Goal: Task Accomplishment & Management: Manage account settings

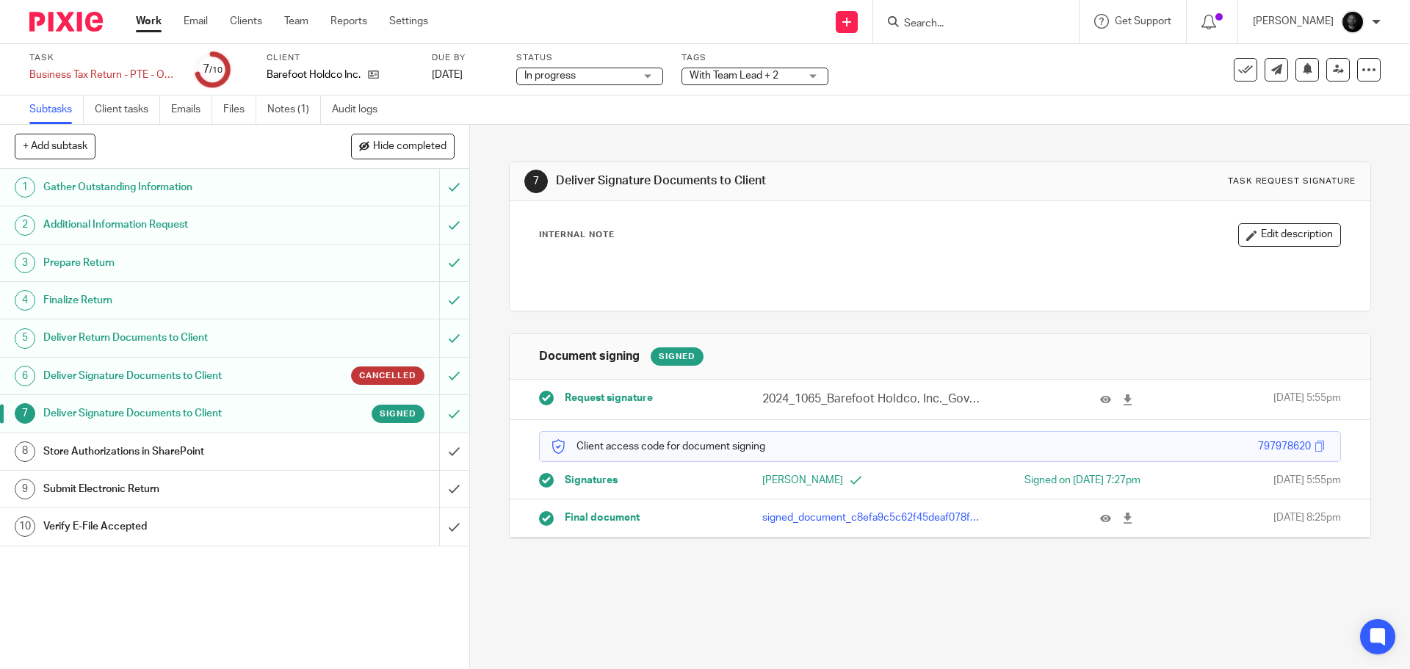
click at [769, 76] on span "With Team Lead + 2" at bounding box center [734, 76] width 89 height 10
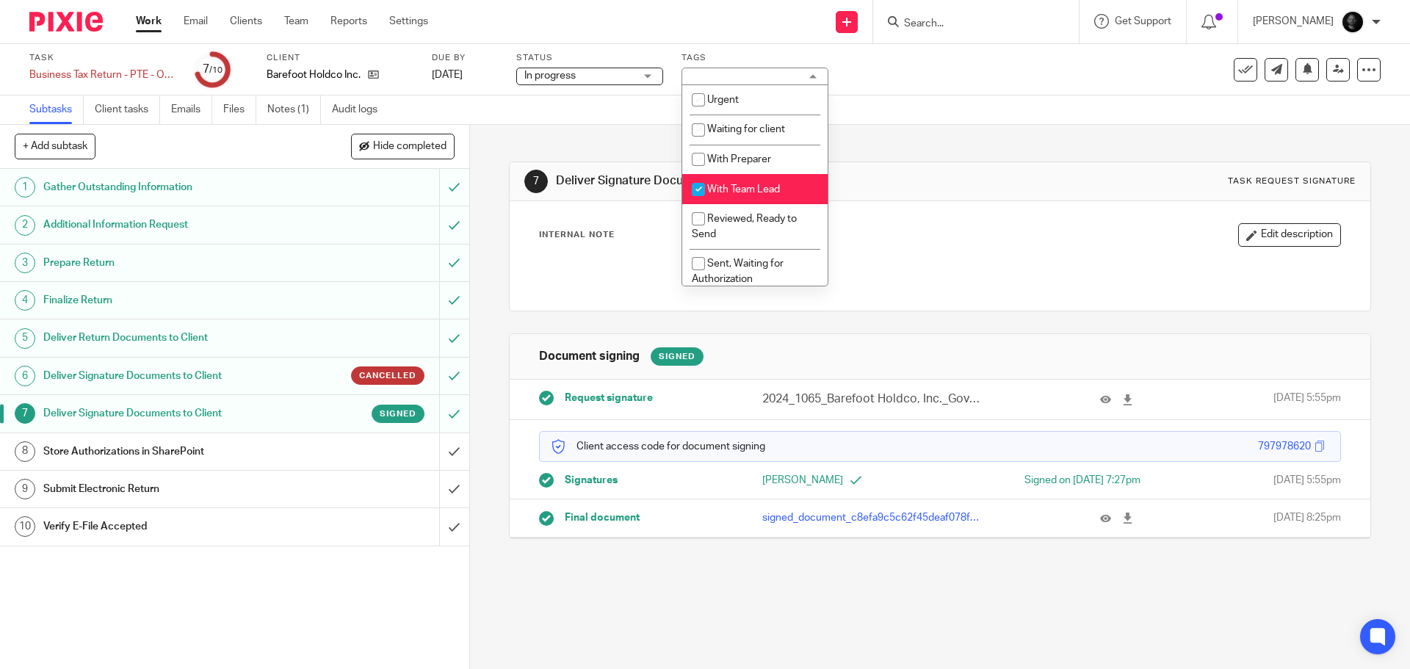
click at [739, 182] on li "With Team Lead" at bounding box center [754, 189] width 145 height 30
checkbox input "false"
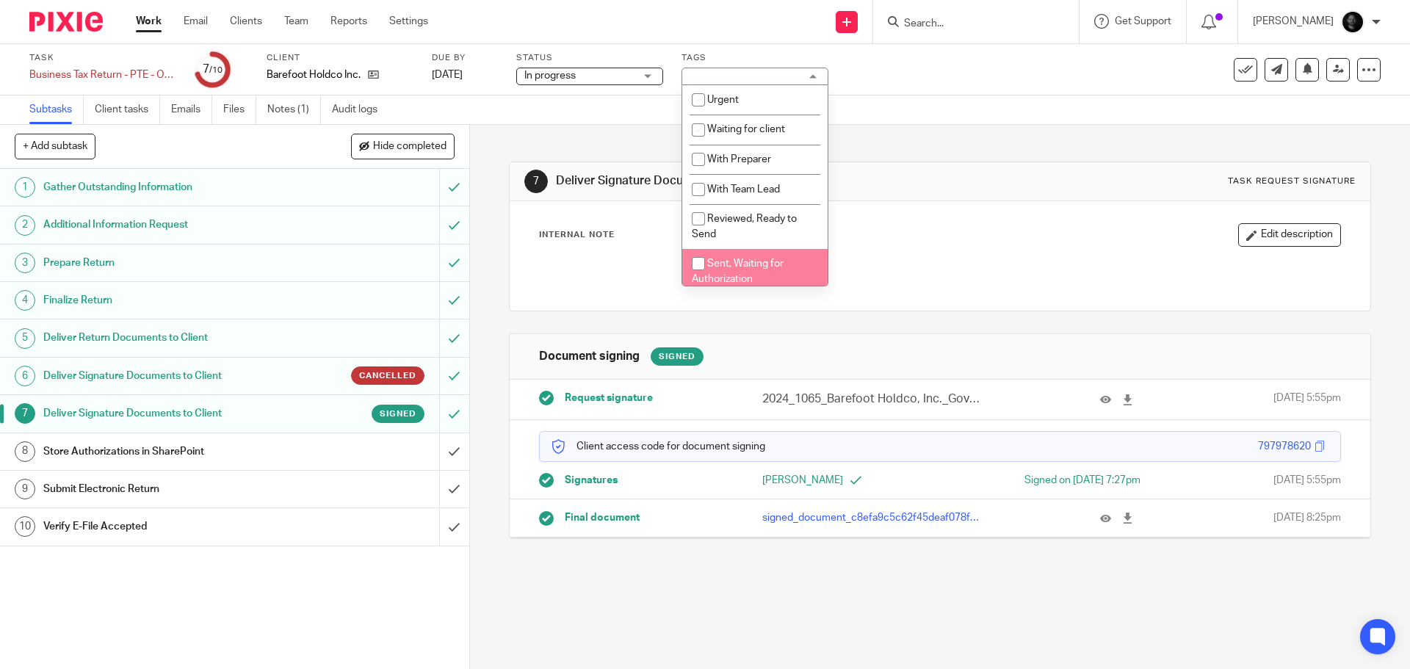
click at [739, 256] on li "Sent, Waiting for Authorization" at bounding box center [754, 271] width 145 height 45
click at [740, 256] on li "Sent, Waiting for Authorization" at bounding box center [754, 271] width 145 height 45
checkbox input "false"
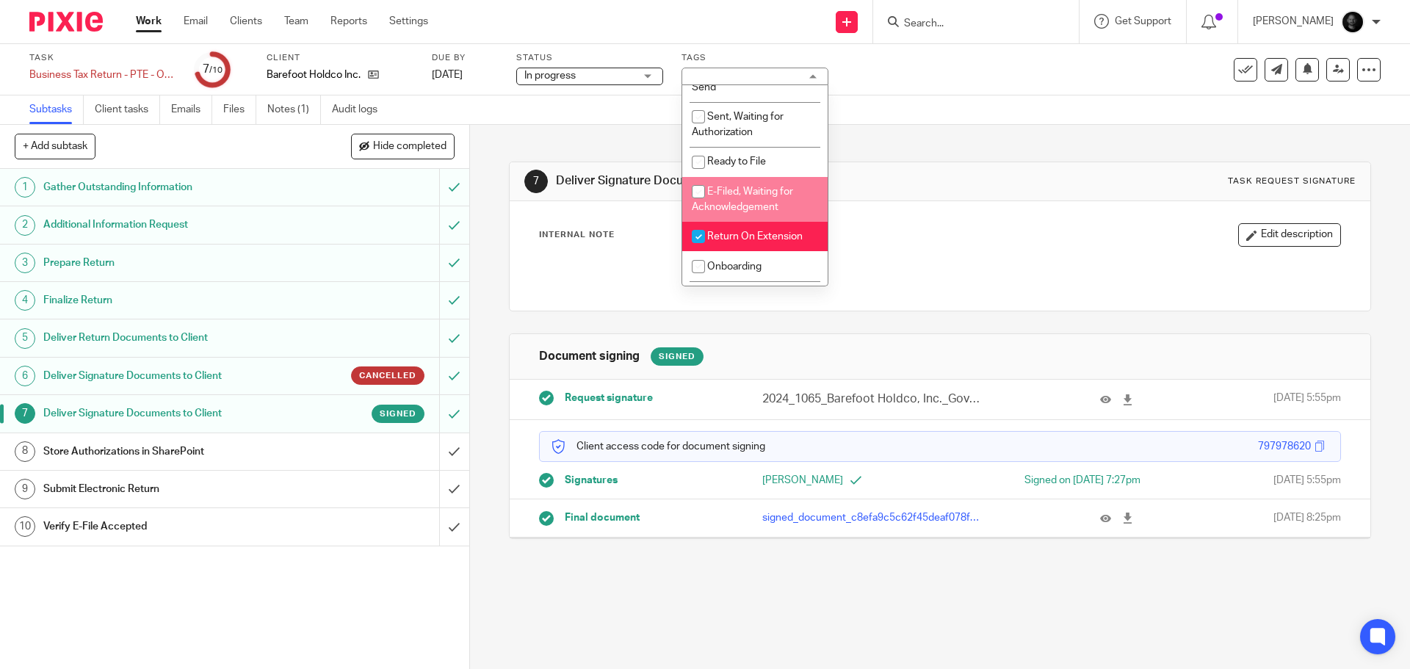
click at [740, 185] on li "E-Filed, Waiting for Acknowledgement" at bounding box center [754, 199] width 145 height 45
checkbox input "true"
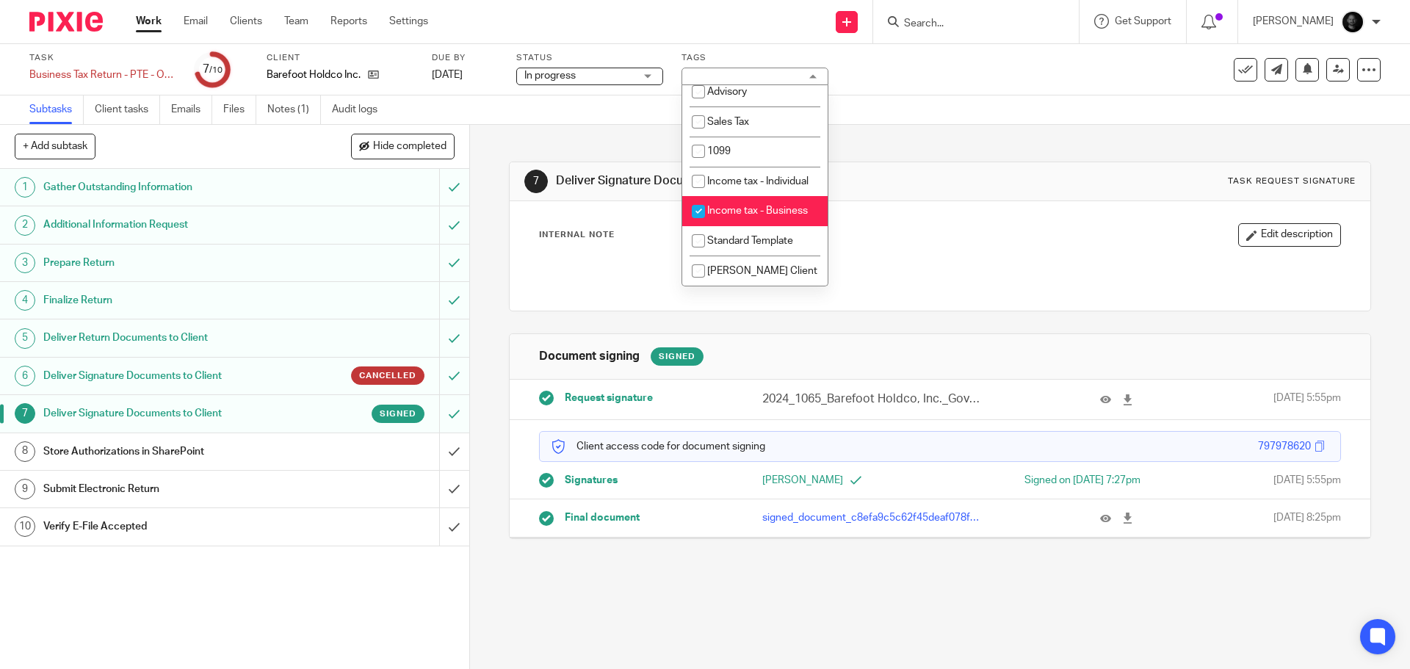
scroll to position [456, 0]
click at [957, 115] on div "Subtasks Client tasks Emails Files Notes (1) Audit logs" at bounding box center [705, 109] width 1410 height 29
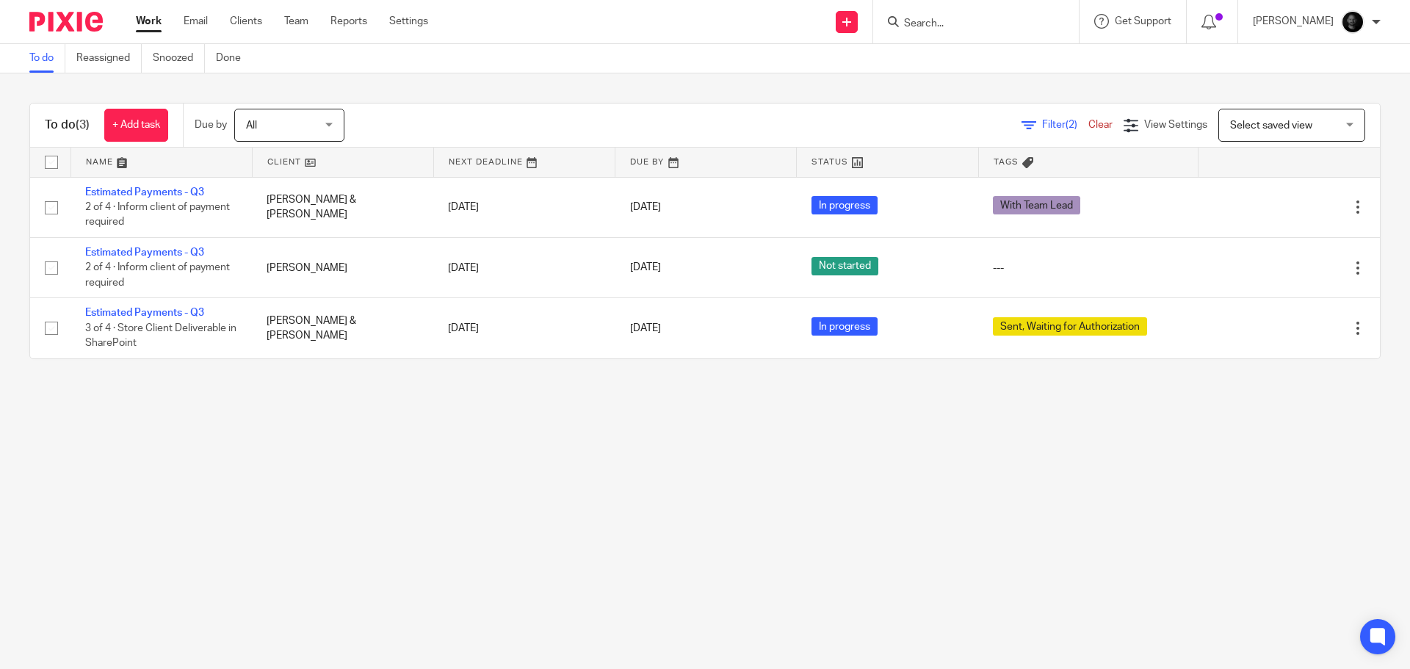
click at [1002, 24] on input "Search" at bounding box center [969, 24] width 132 height 13
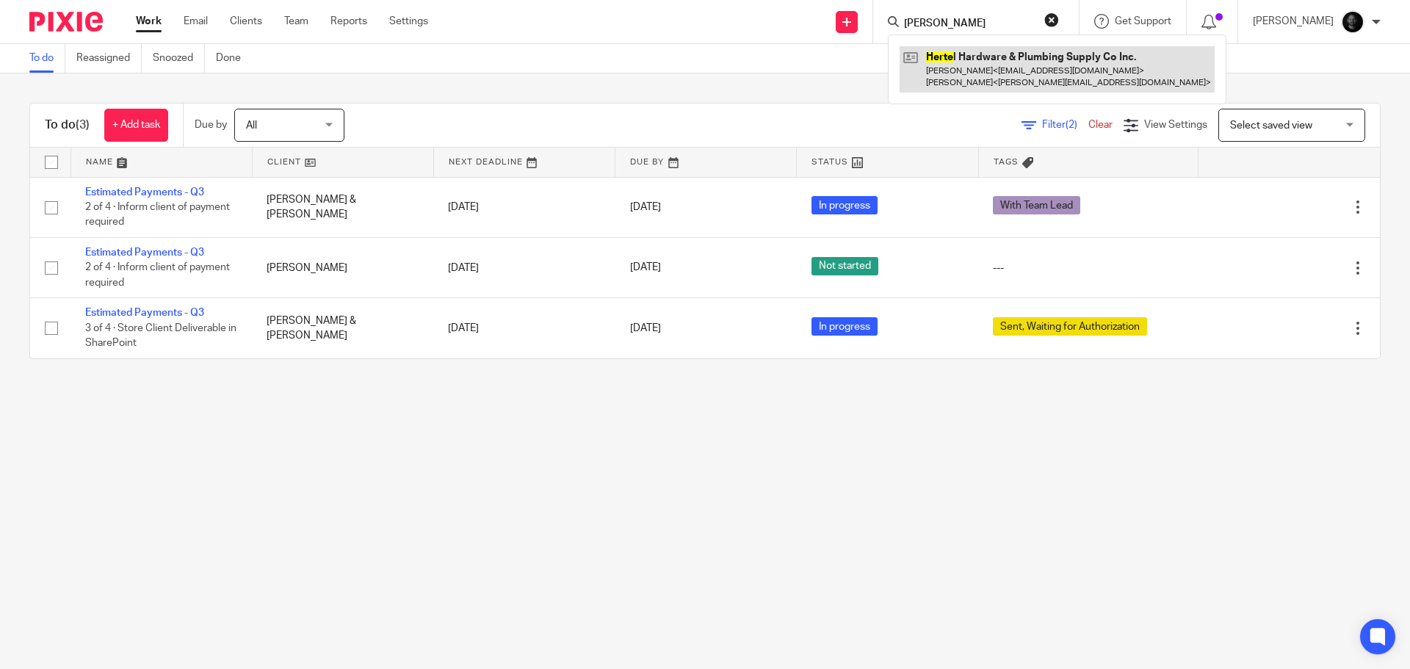
type input "herta"
click at [1056, 65] on link at bounding box center [1057, 69] width 315 height 46
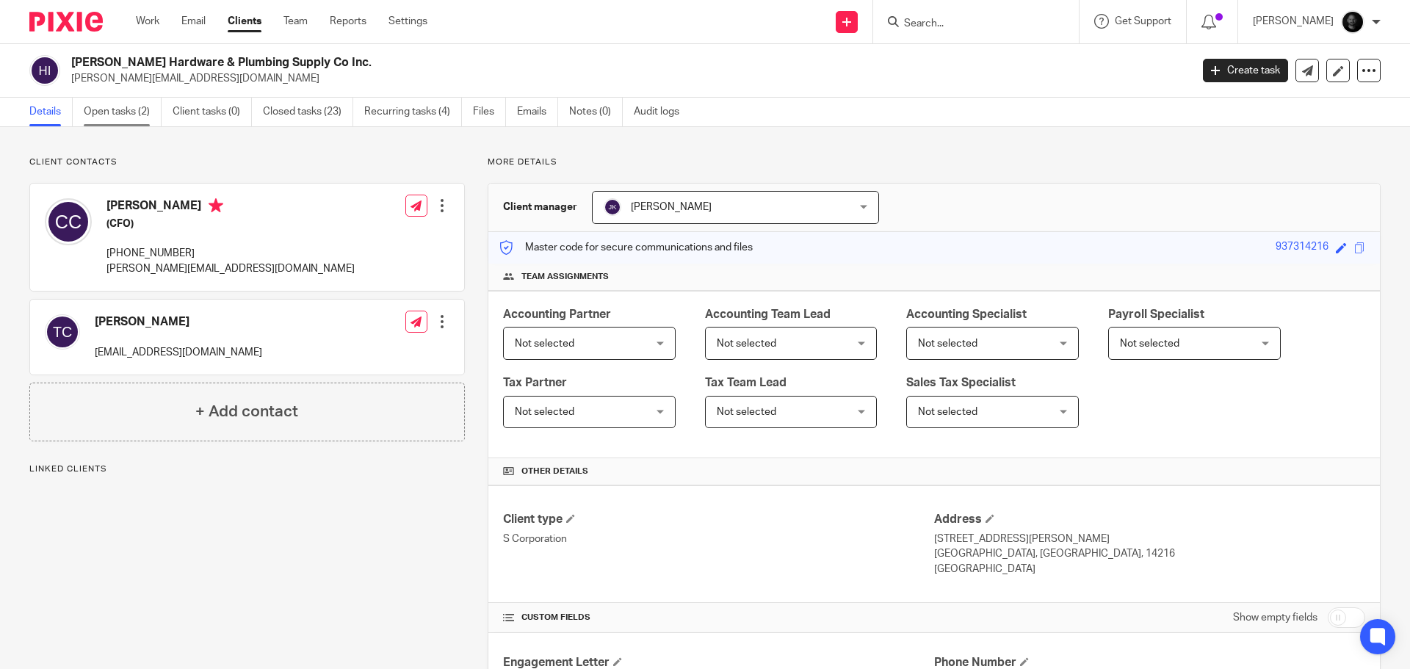
click at [101, 110] on link "Open tasks (2)" at bounding box center [123, 112] width 78 height 29
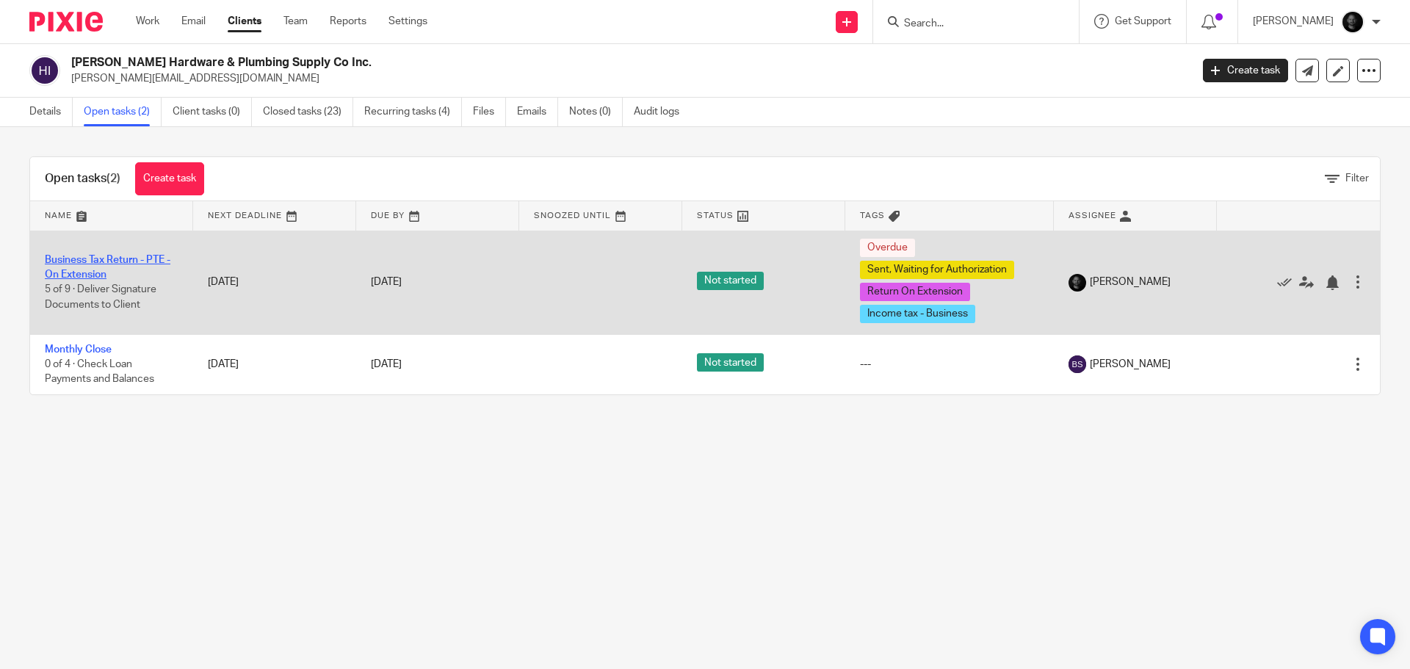
click at [107, 264] on link "Business Tax Return - PTE - On Extension" at bounding box center [108, 267] width 126 height 25
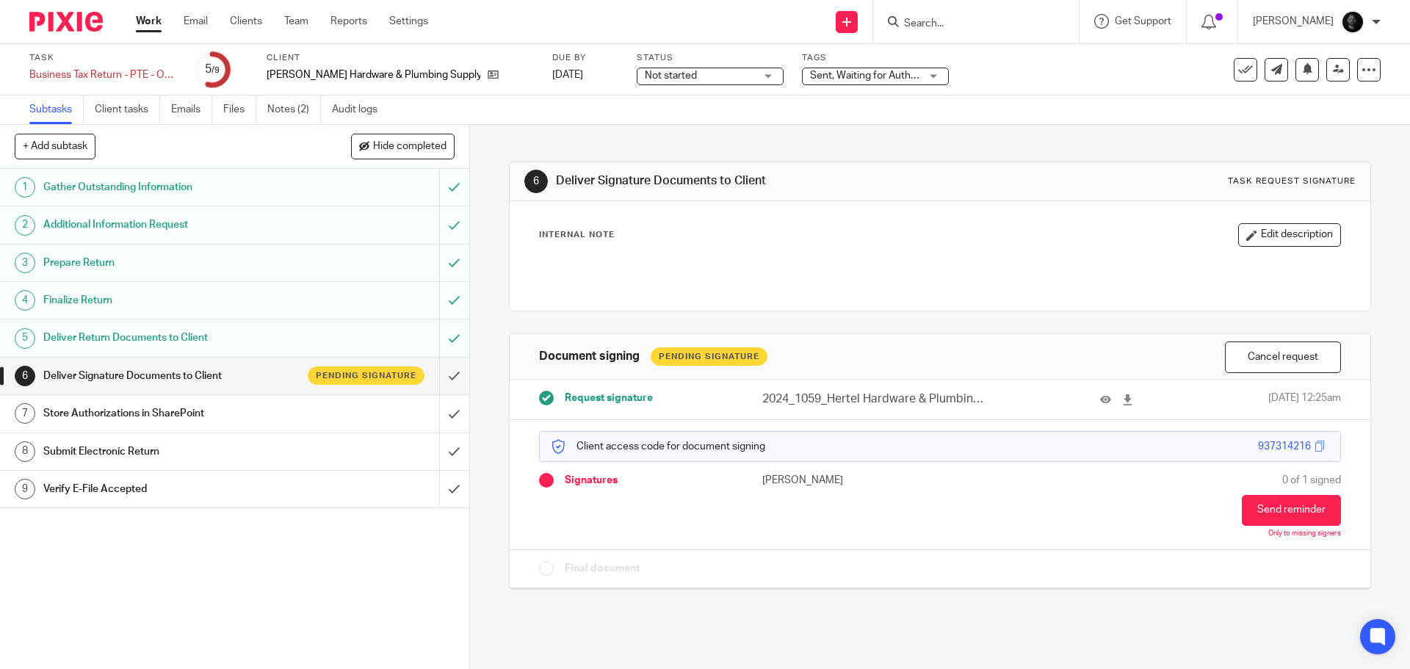
click at [145, 343] on h1 "Deliver Return Documents to Client" at bounding box center [170, 338] width 254 height 22
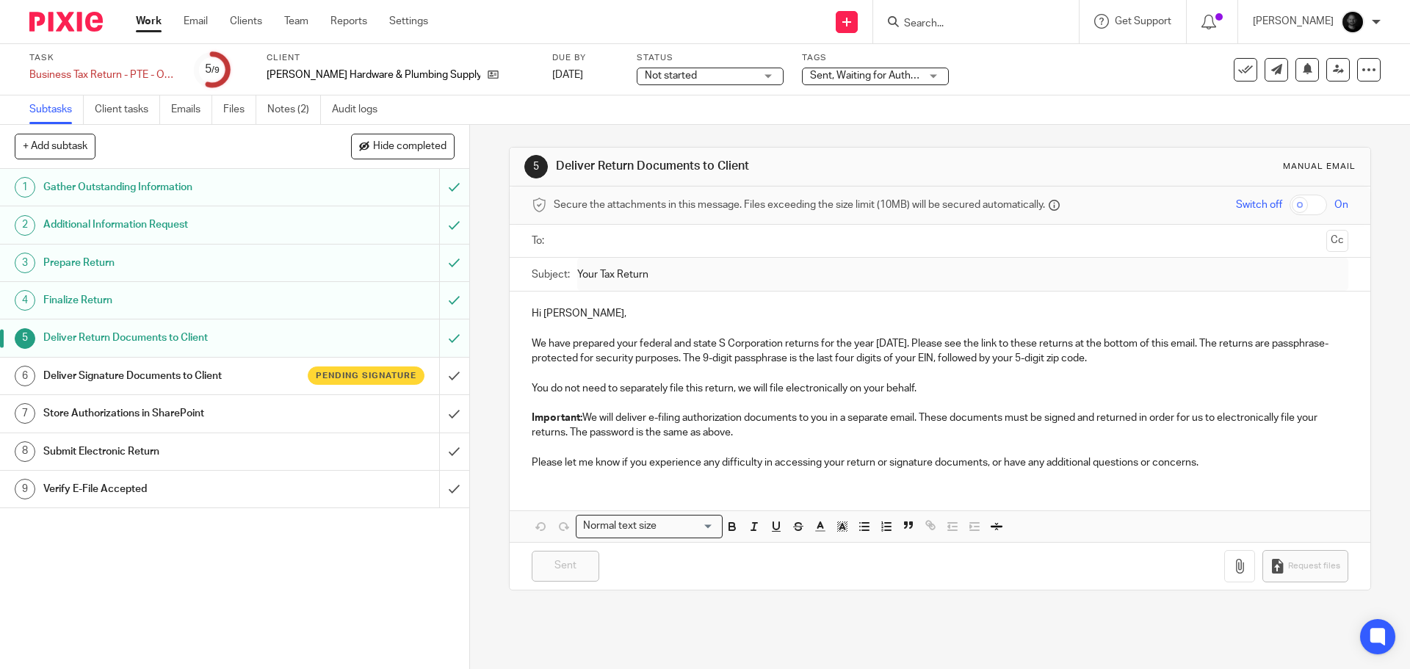
click at [155, 375] on h1 "Deliver Signature Documents to Client" at bounding box center [170, 376] width 254 height 22
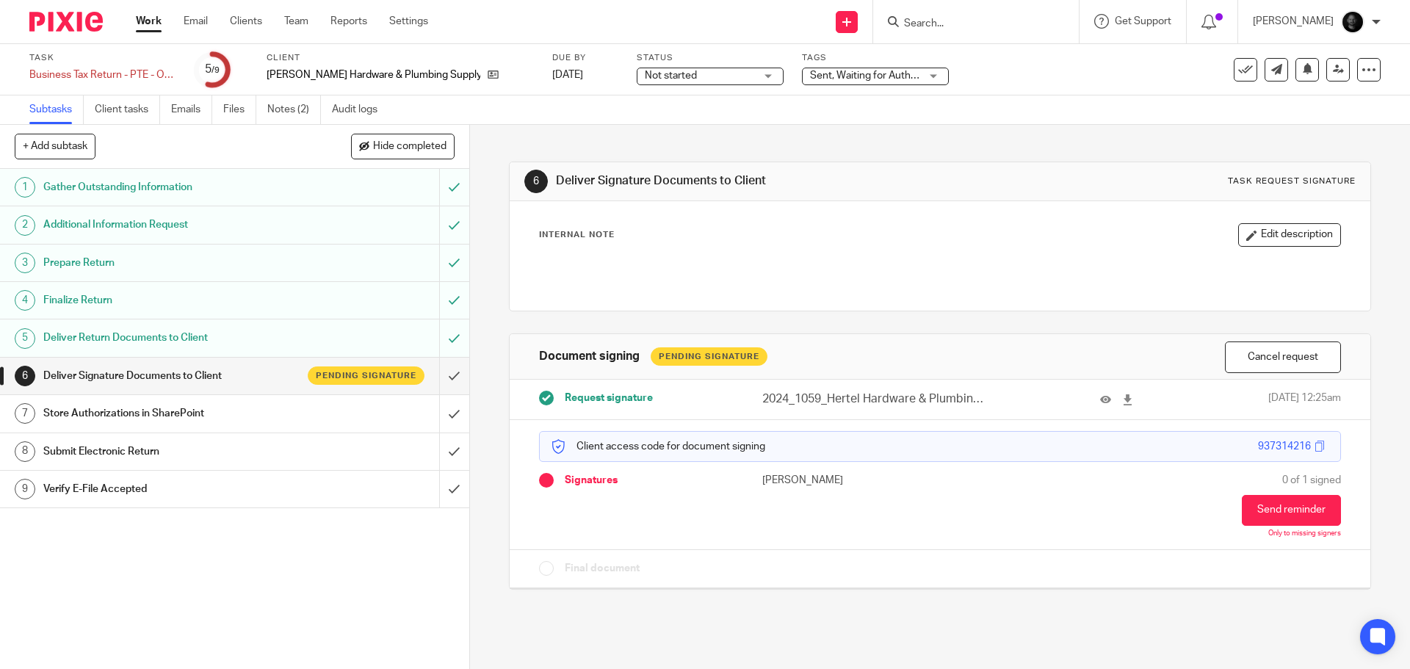
click at [375, 95] on div "Task Business Tax Return - PTE - On Extension Save Business Tax Return - PTE - …" at bounding box center [705, 69] width 1410 height 51
click at [362, 107] on link "Audit logs" at bounding box center [360, 109] width 57 height 29
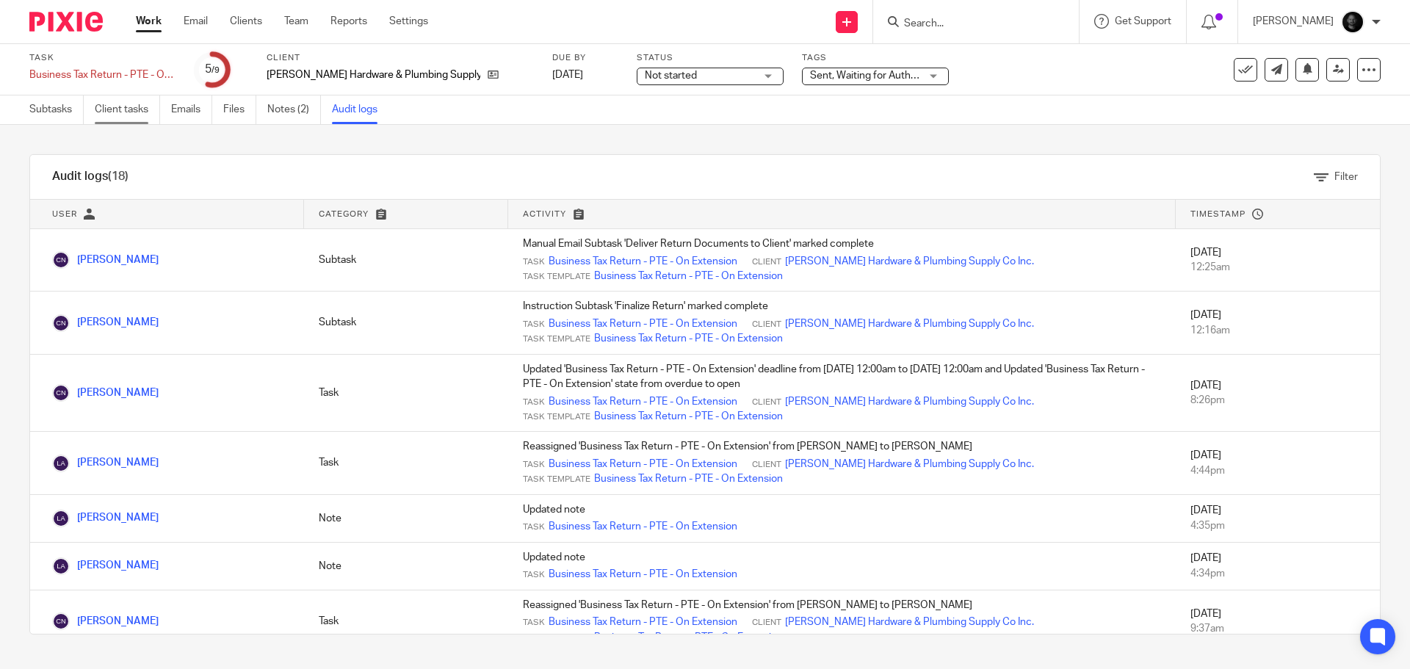
click at [114, 118] on link "Client tasks" at bounding box center [127, 109] width 65 height 29
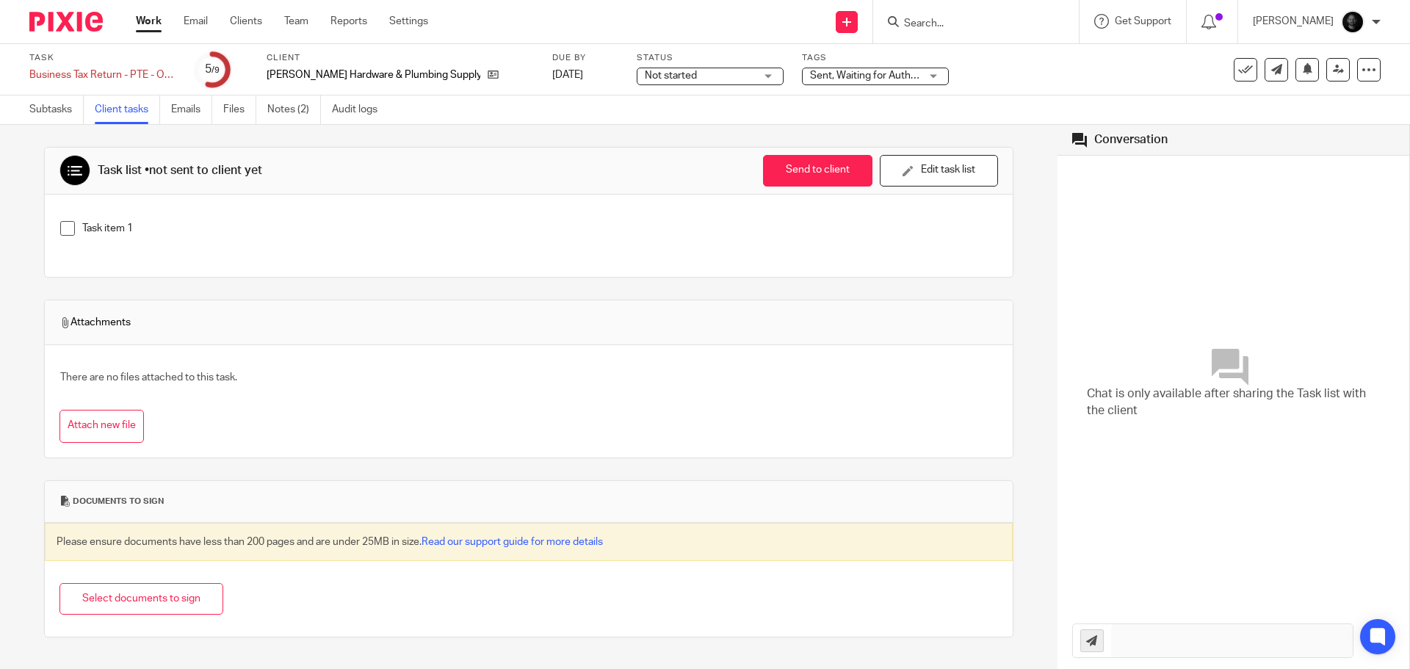
click at [154, 27] on link "Work" at bounding box center [149, 21] width 26 height 15
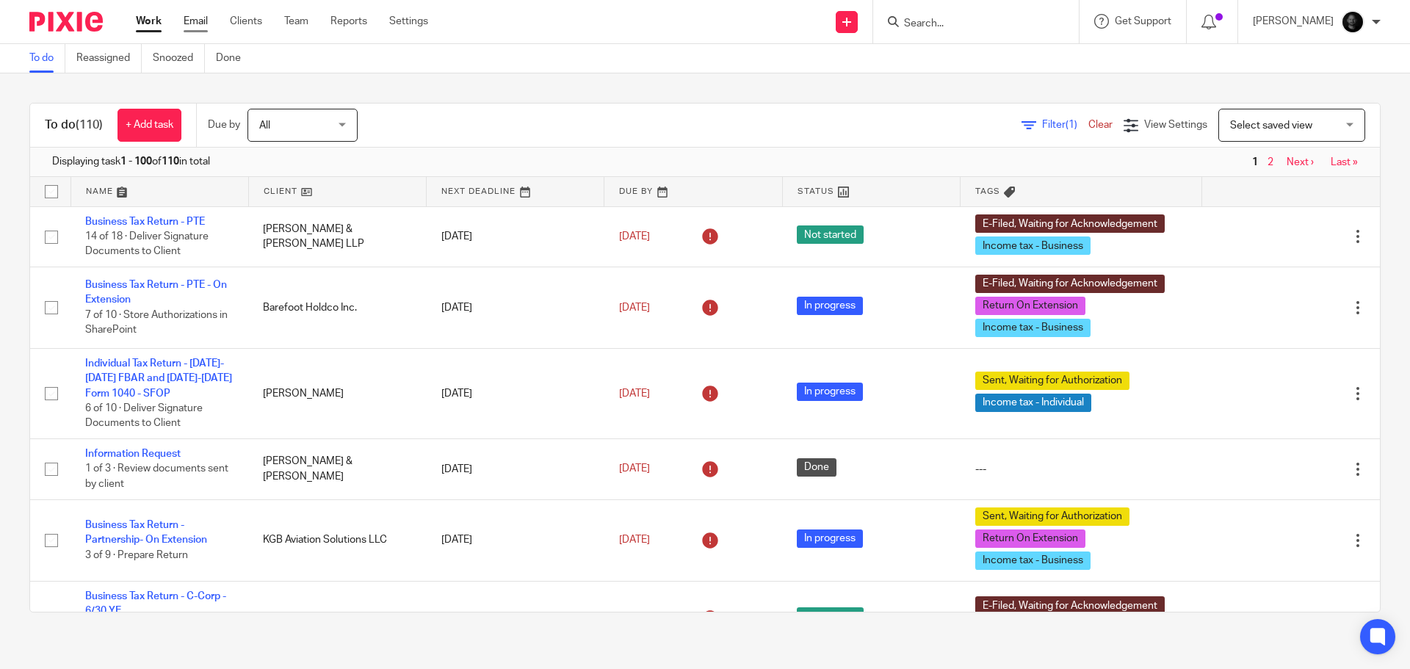
click at [188, 21] on link "Email" at bounding box center [196, 21] width 24 height 15
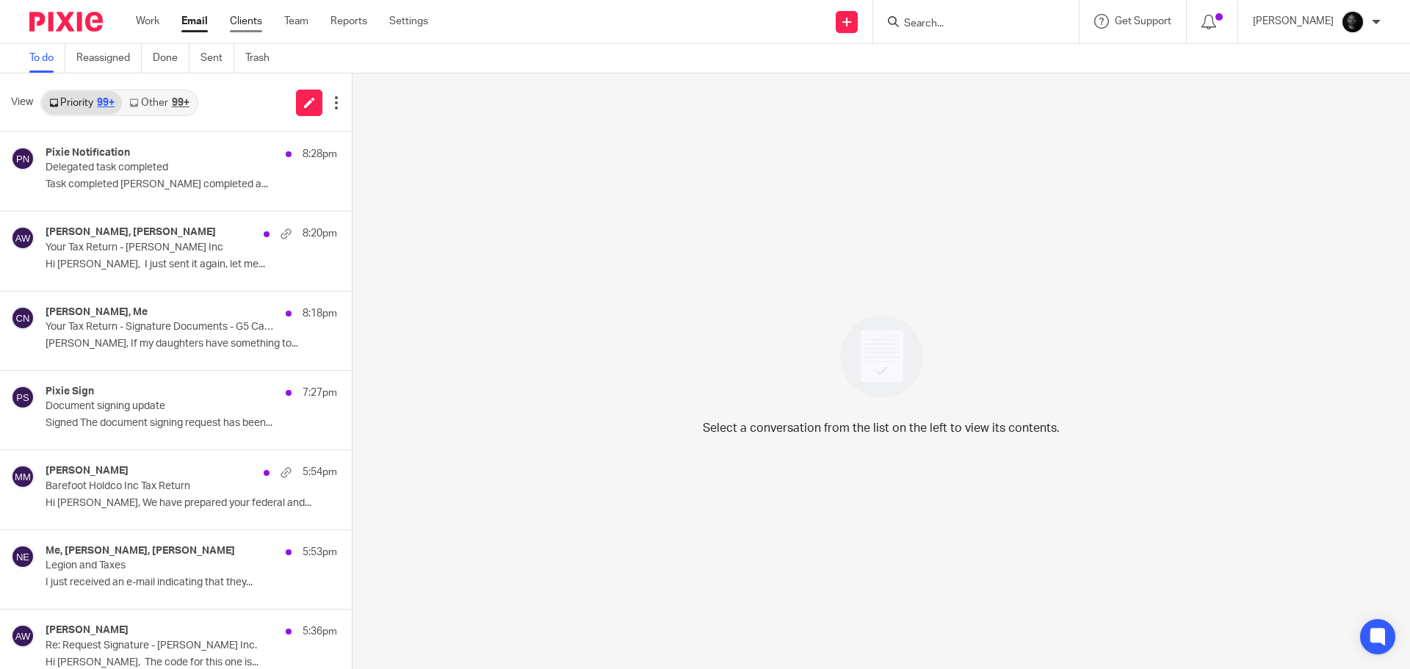
click at [254, 25] on link "Clients" at bounding box center [246, 21] width 32 height 15
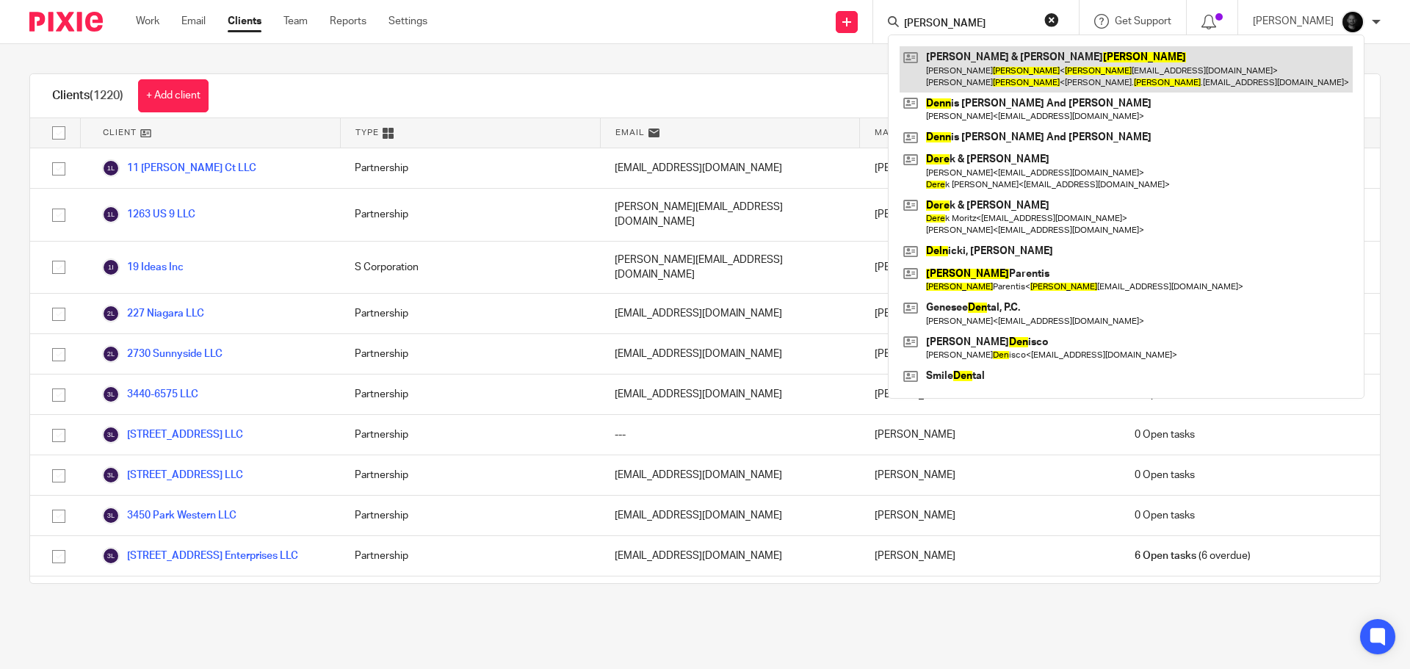
type input "[PERSON_NAME]"
click at [969, 65] on link at bounding box center [1126, 69] width 453 height 46
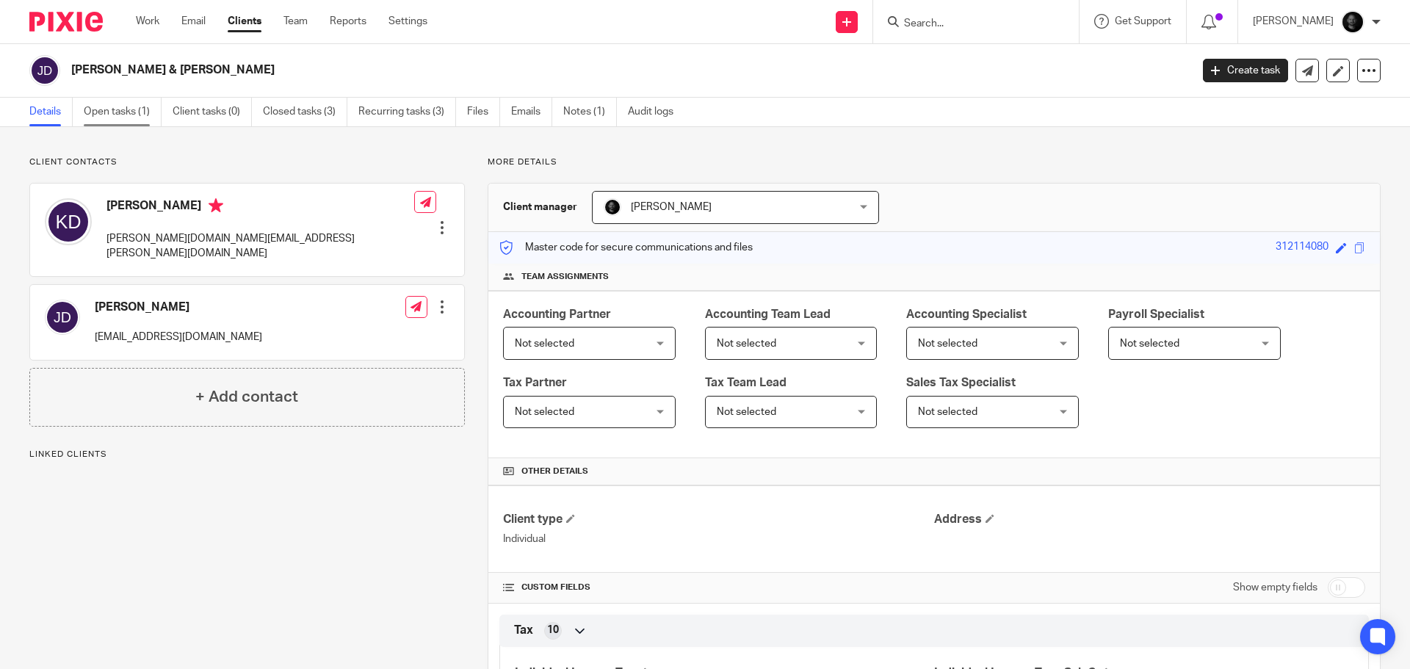
click at [100, 101] on link "Open tasks (1)" at bounding box center [123, 112] width 78 height 29
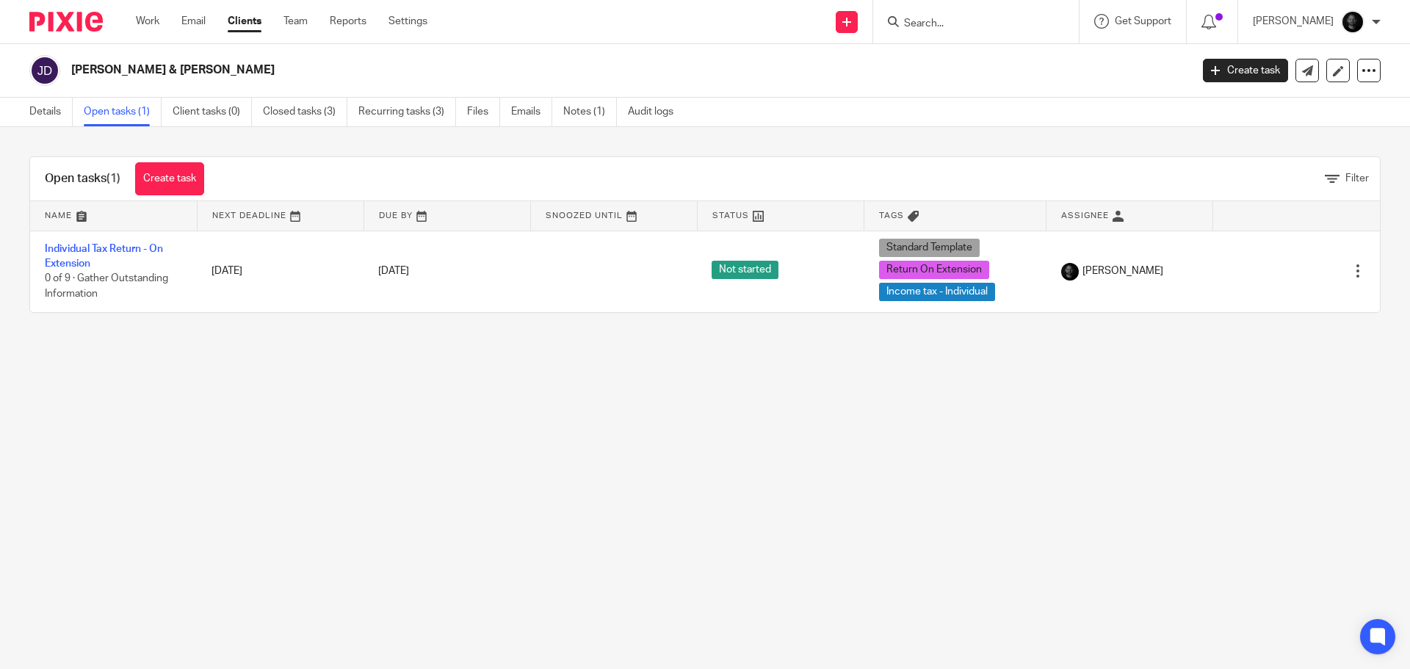
click at [119, 249] on link "Individual Tax Return - On Extension" at bounding box center [104, 256] width 118 height 25
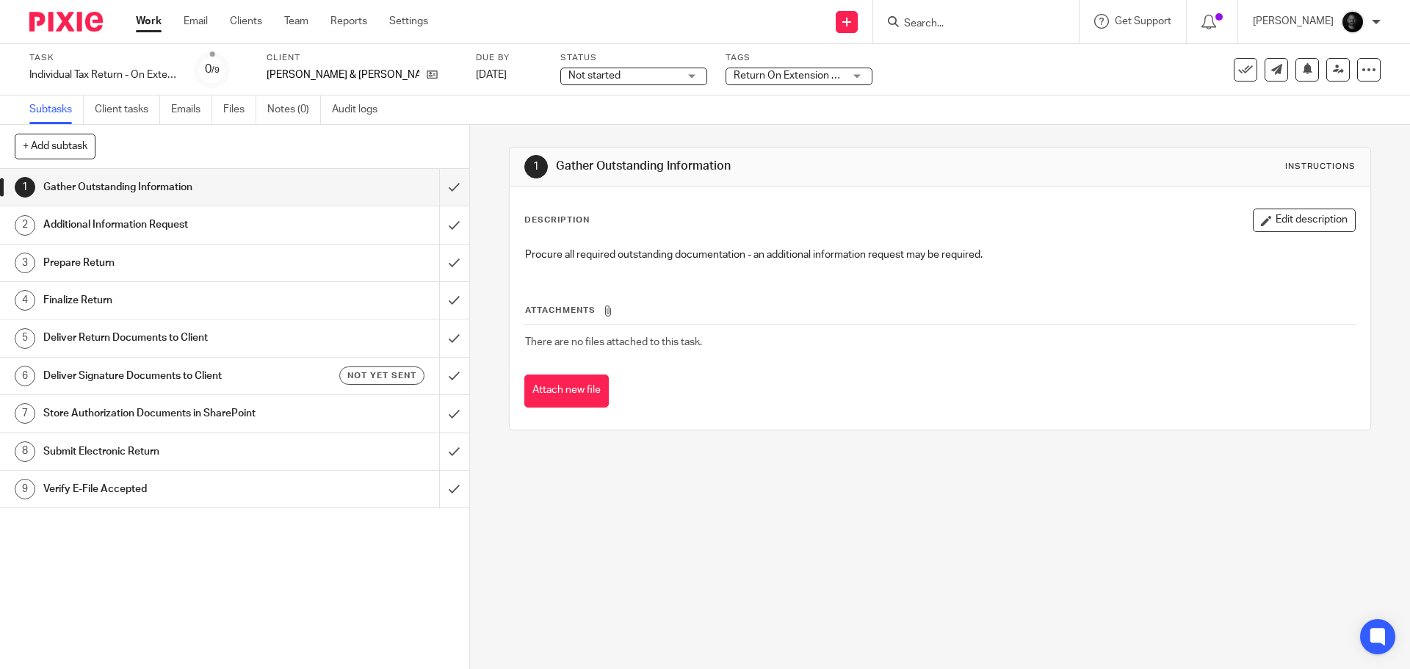
click at [195, 227] on h1 "Additional Information Request" at bounding box center [170, 225] width 254 height 22
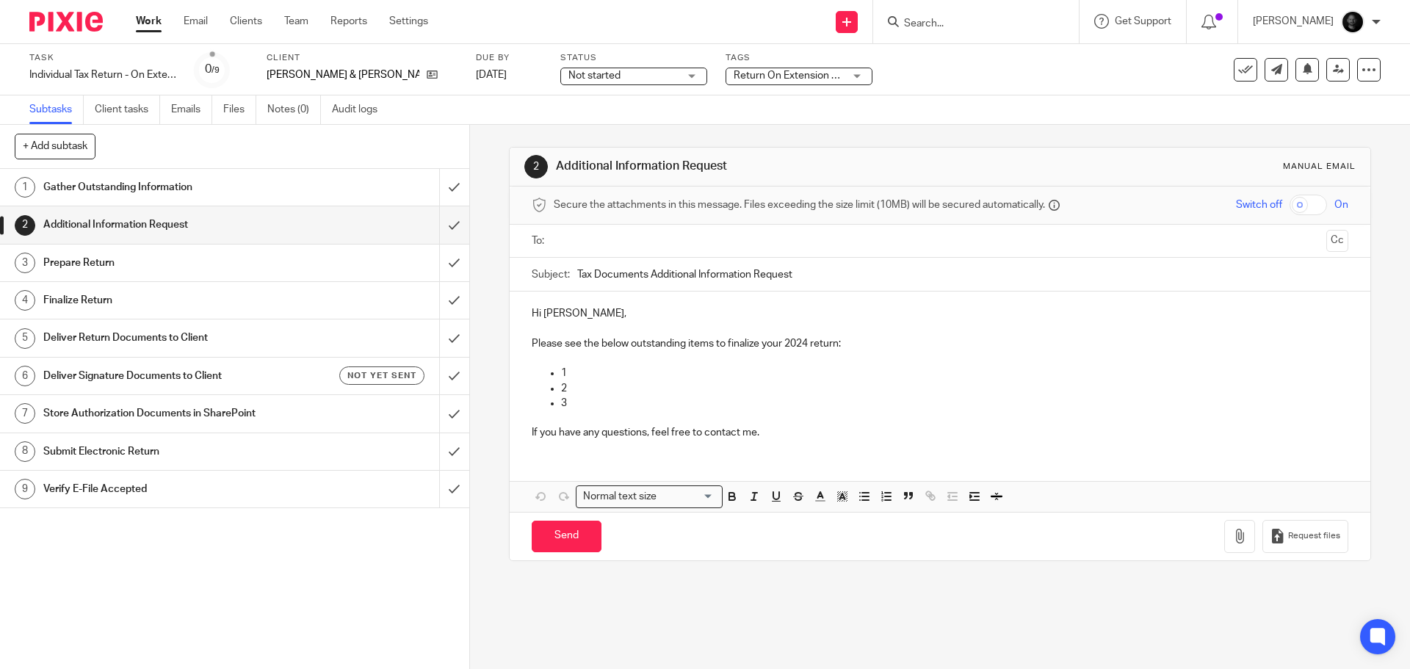
click at [798, 433] on p "If you have any questions, feel free to contact me." at bounding box center [940, 432] width 816 height 15
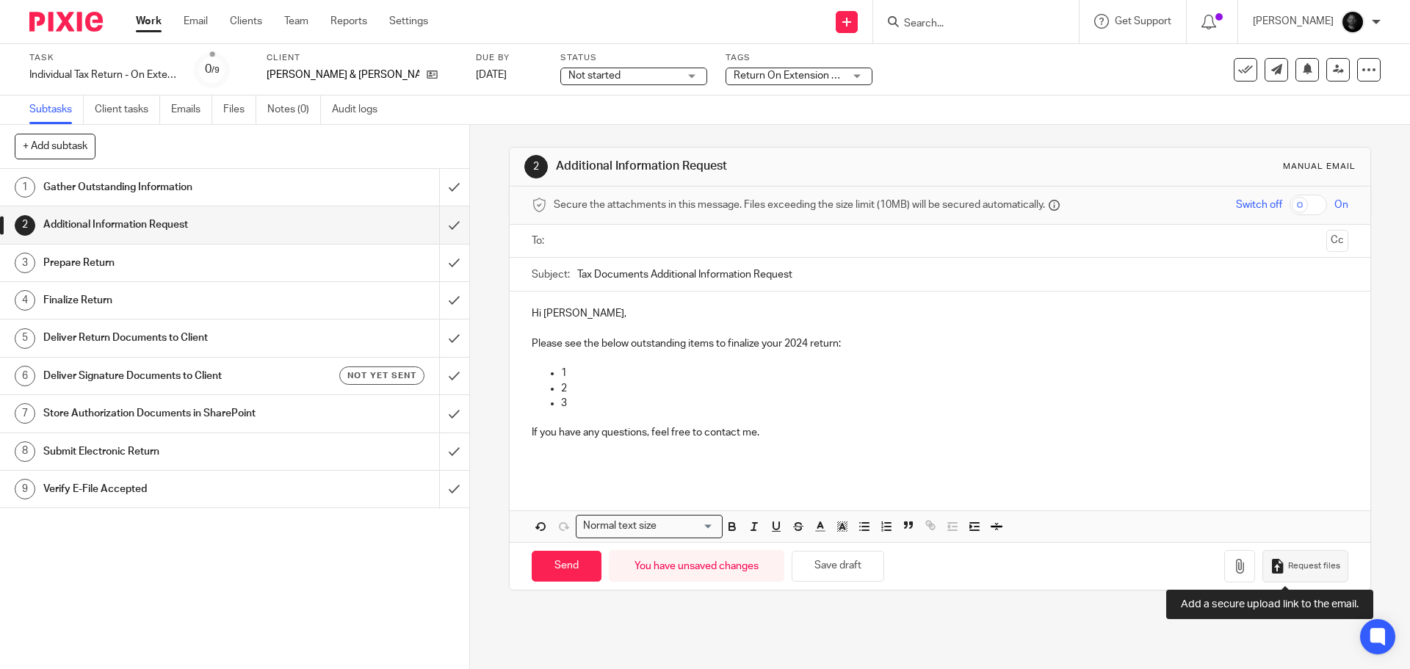
click at [1303, 566] on span "Request files" at bounding box center [1314, 566] width 52 height 12
click at [613, 235] on input "text" at bounding box center [939, 241] width 761 height 17
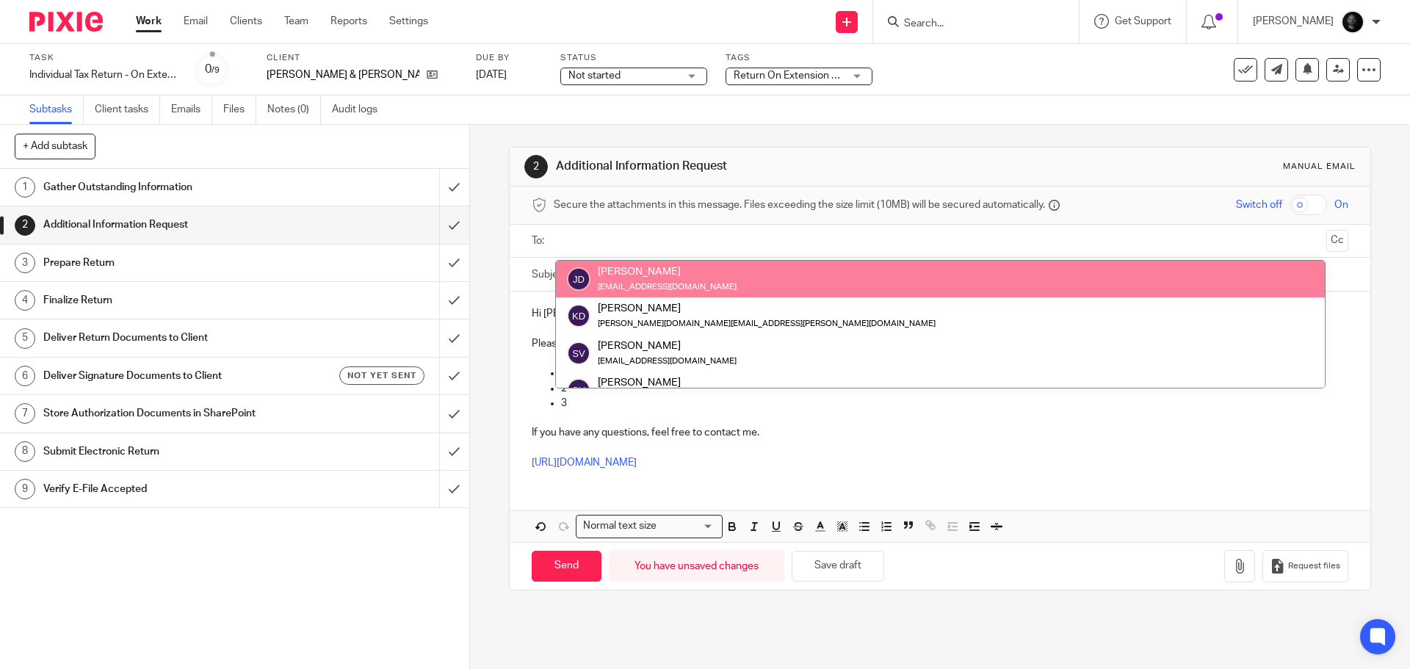
click at [521, 288] on div "Subject: Tax Documents Additional Information Request" at bounding box center [940, 275] width 860 height 34
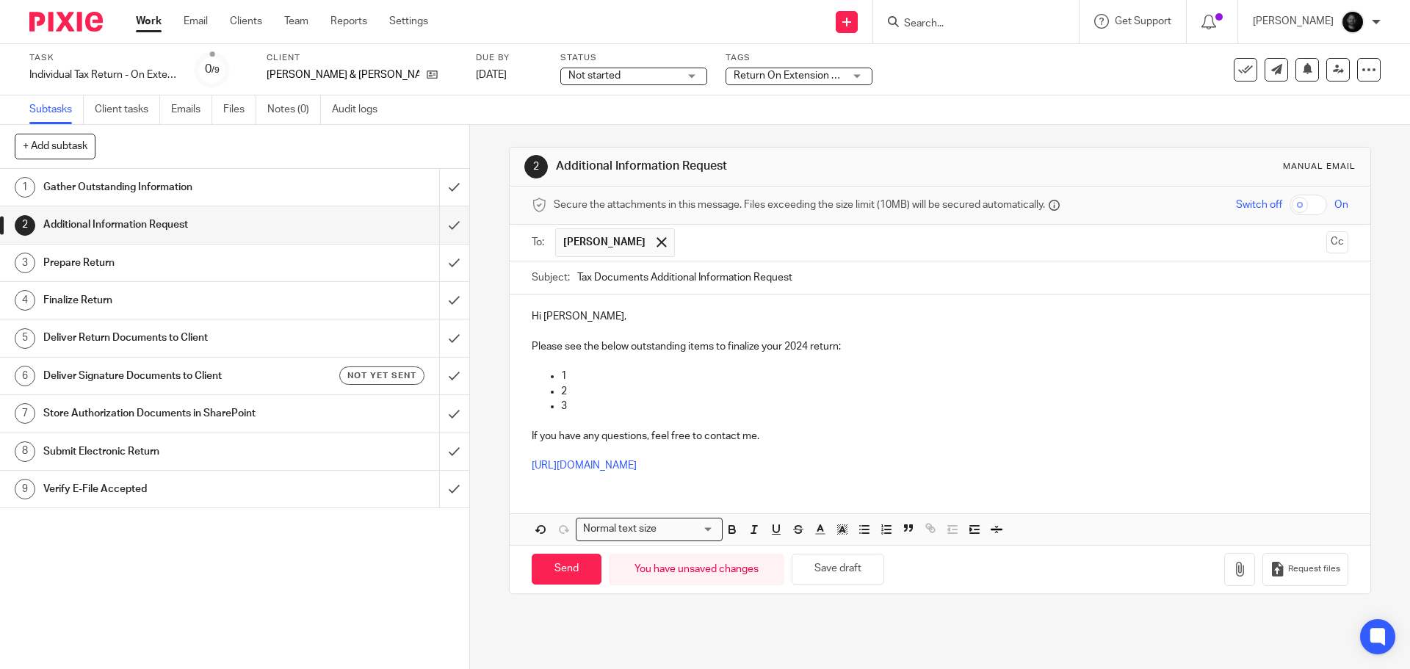
click at [618, 391] on p "2" at bounding box center [954, 391] width 787 height 15
click at [653, 247] on div at bounding box center [661, 242] width 17 height 22
click at [624, 237] on input "text" at bounding box center [939, 241] width 761 height 17
click at [742, 377] on p "1" at bounding box center [954, 376] width 787 height 15
drag, startPoint x: 644, startPoint y: 413, endPoint x: 524, endPoint y: 340, distance: 140.1
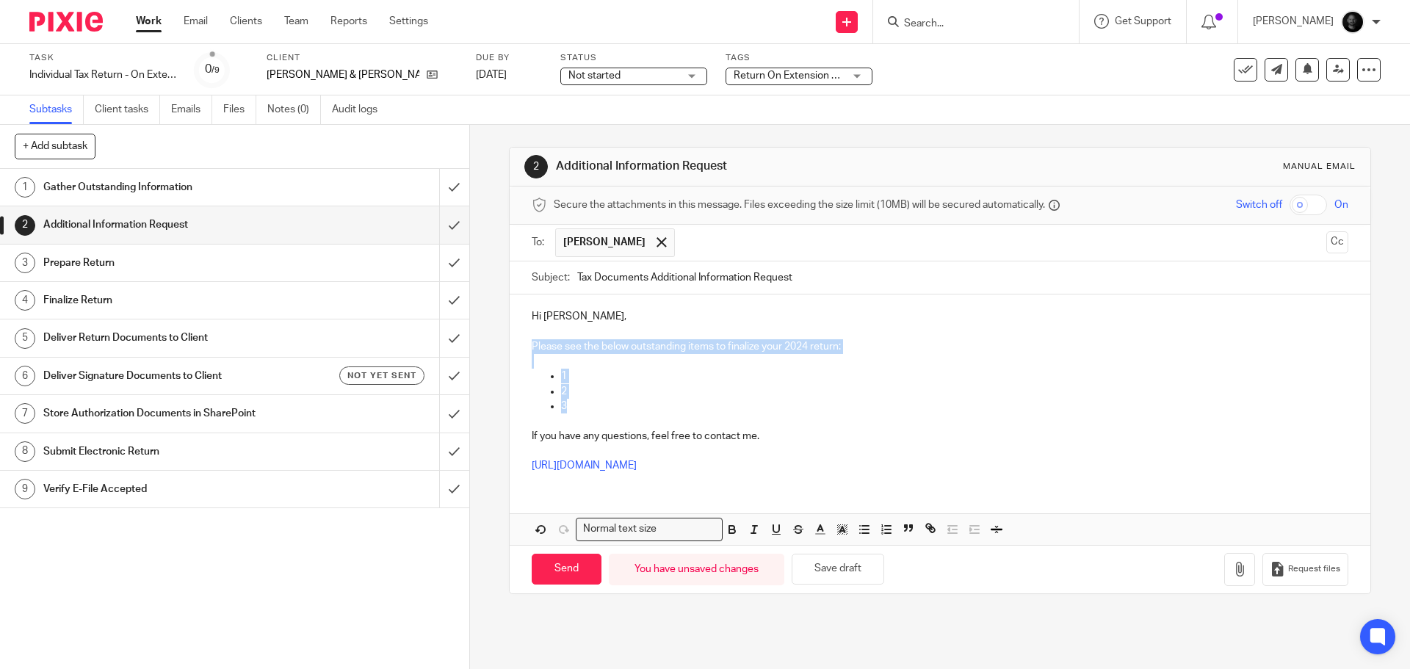
click at [524, 340] on div "Hi Krystal, Please see the below outstanding items to finalize your 2024 return…" at bounding box center [940, 388] width 860 height 189
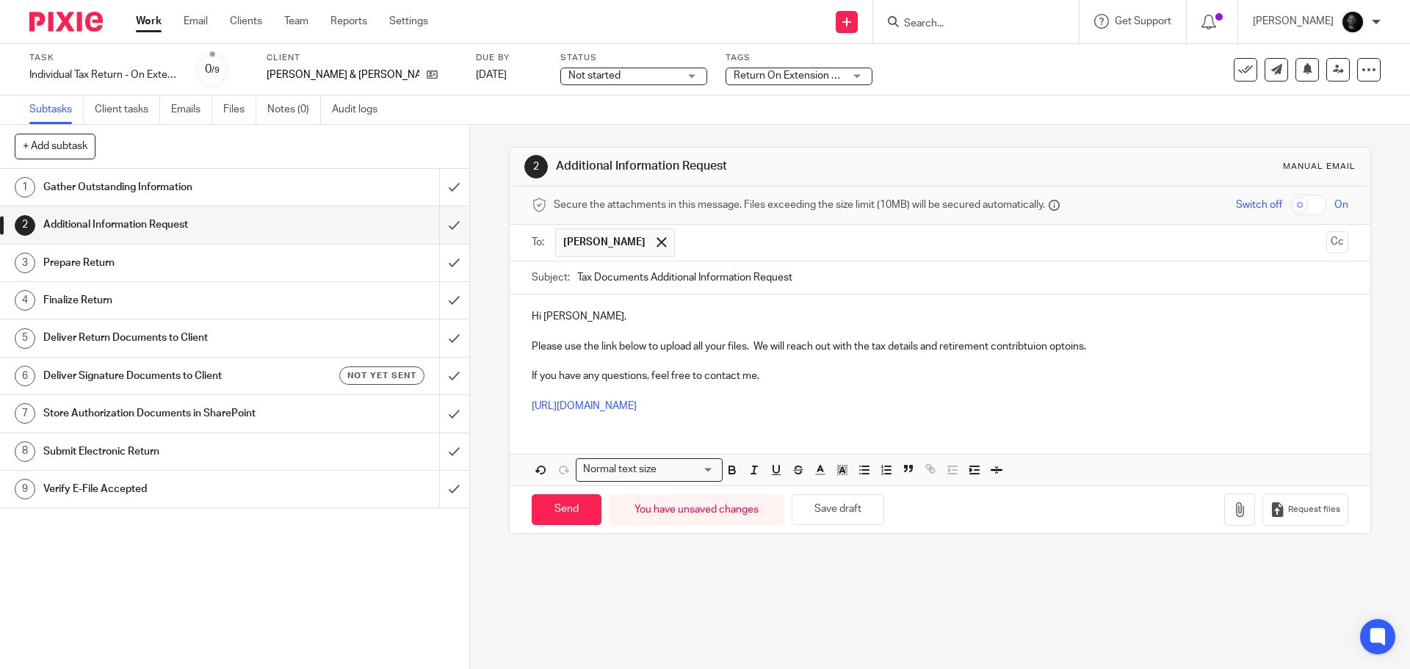
click at [1041, 340] on p "Please use the link below to upload all your files. We will reach out with the …" at bounding box center [940, 346] width 816 height 15
click at [1043, 344] on p "Please use the link below to upload all your files. We will reach out with the …" at bounding box center [940, 346] width 816 height 15
click at [1028, 348] on p "Please use the link below to upload all your files. We will reach out with the …" at bounding box center [940, 346] width 816 height 15
click at [580, 510] on input "Send" at bounding box center [567, 510] width 70 height 32
type input "Sent"
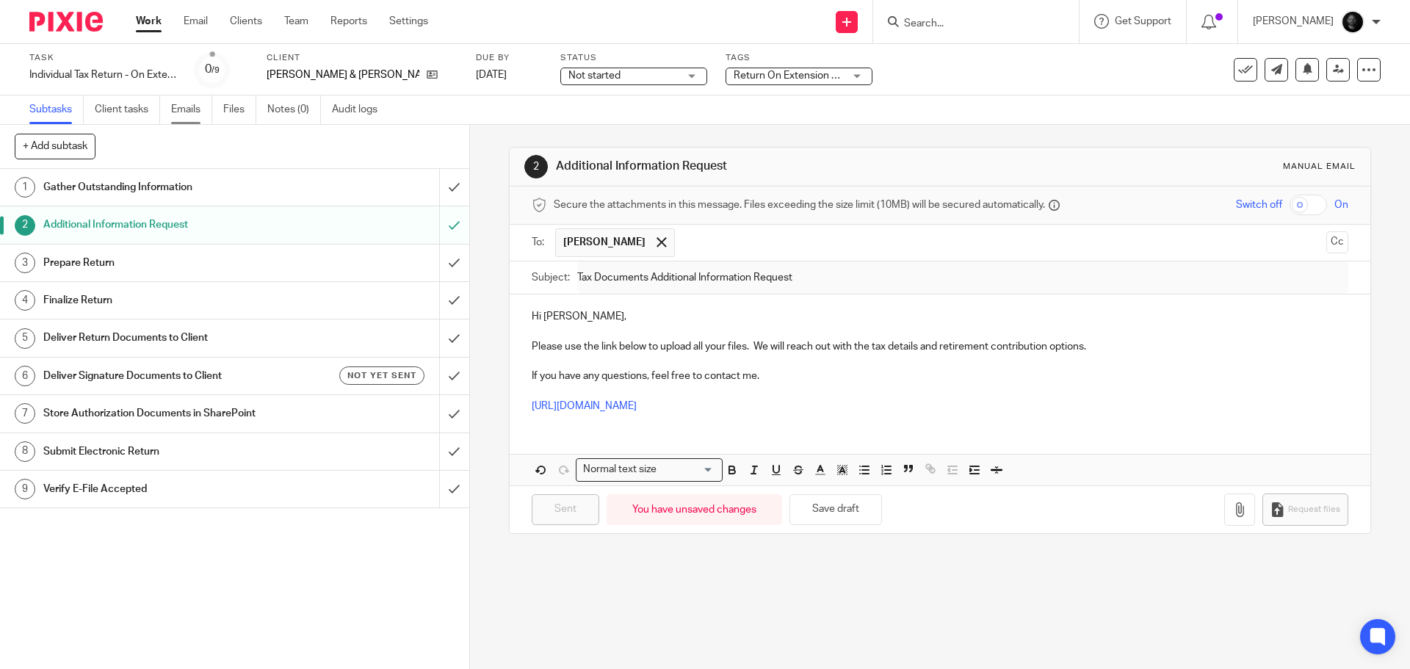
click at [187, 115] on link "Emails" at bounding box center [191, 109] width 41 height 29
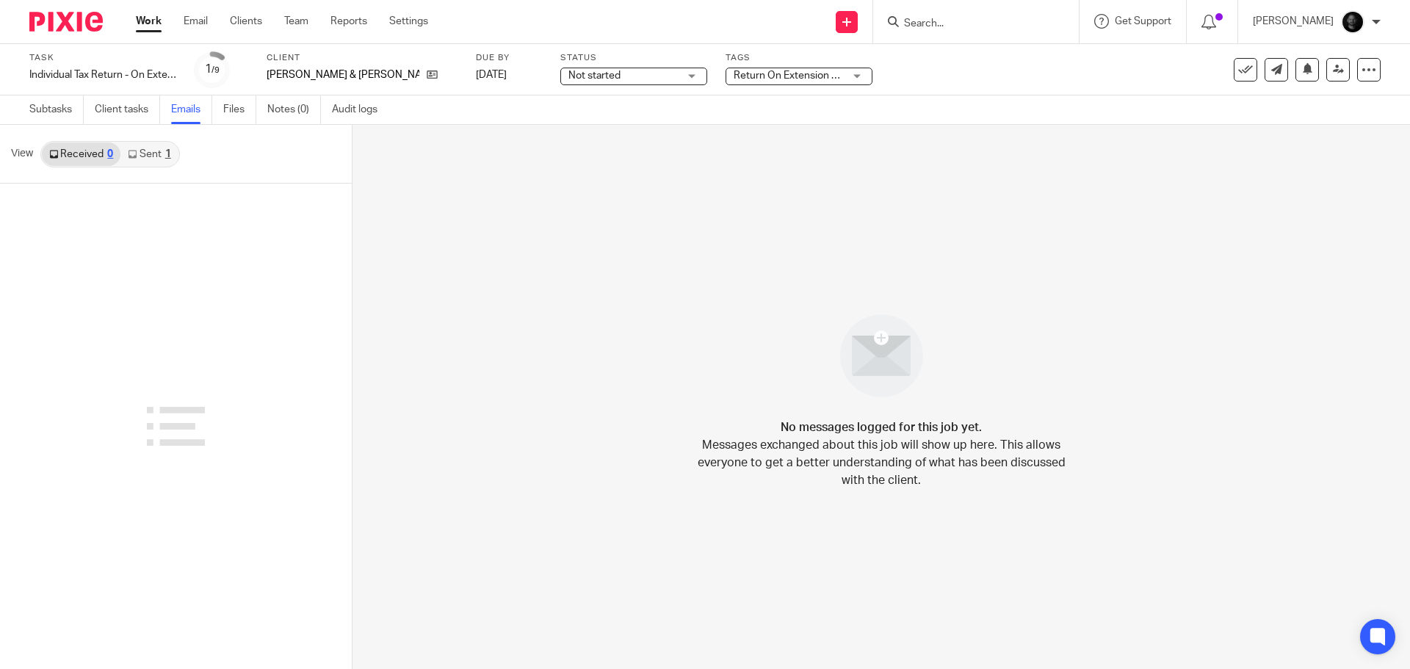
click at [145, 154] on link "Sent 1" at bounding box center [148, 154] width 57 height 24
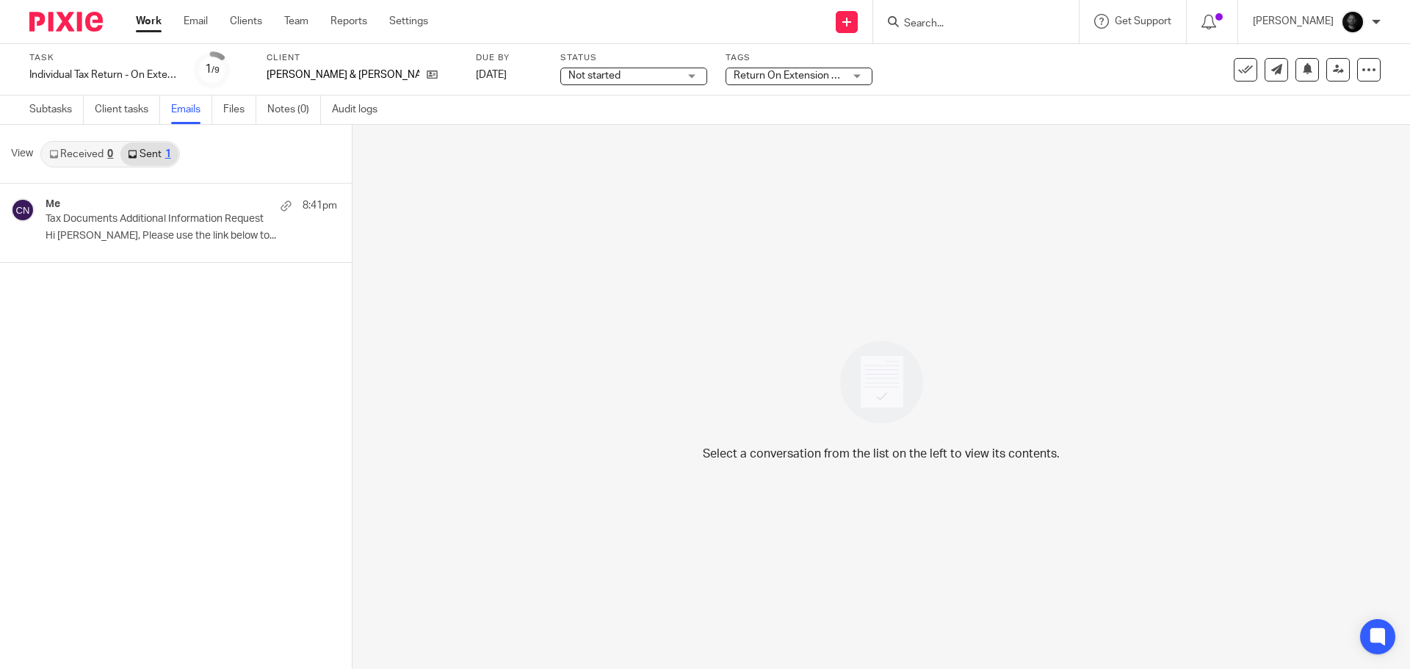
click at [74, 154] on link "Received 0" at bounding box center [81, 154] width 79 height 24
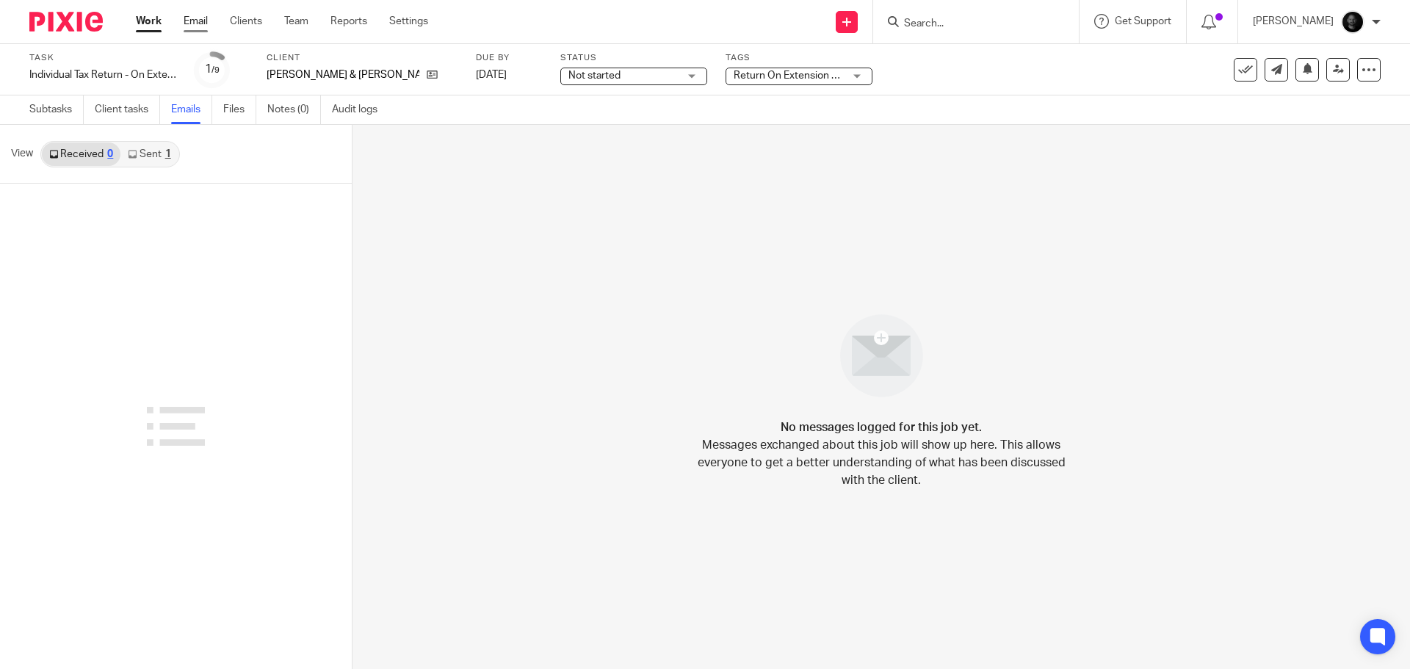
click at [208, 22] on link "Email" at bounding box center [196, 21] width 24 height 15
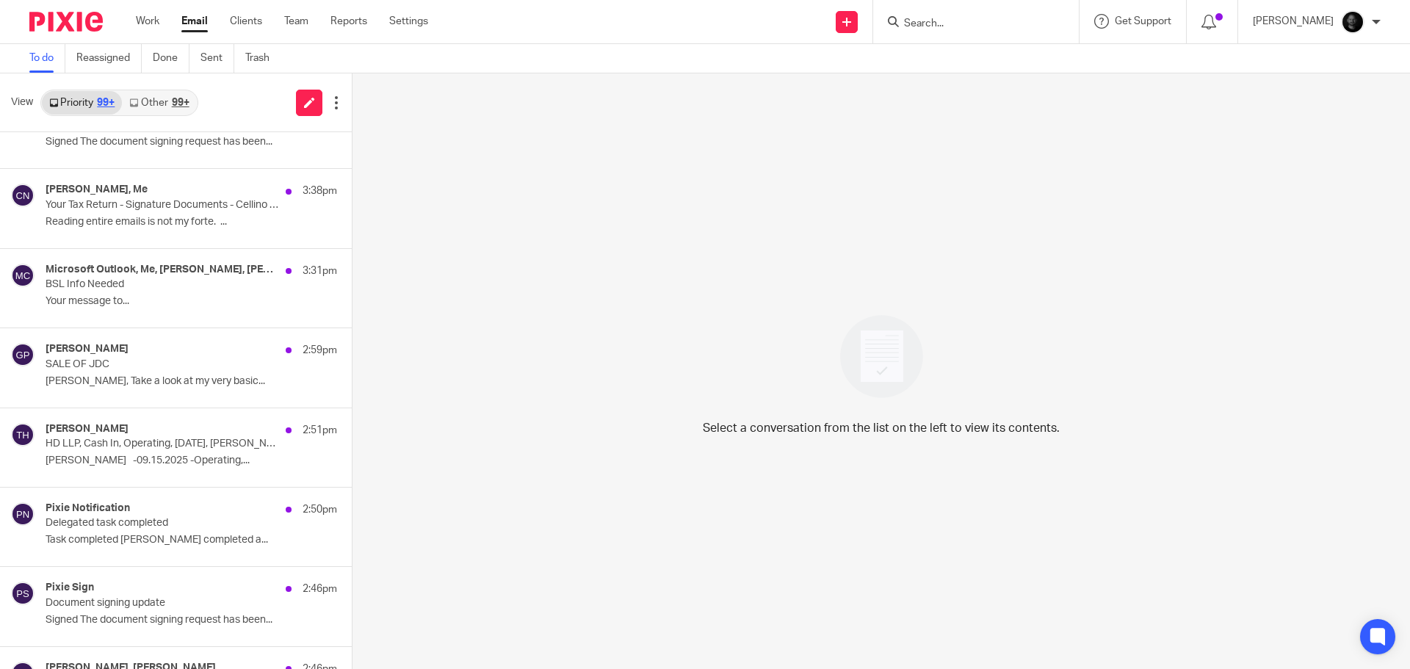
scroll to position [1469, 0]
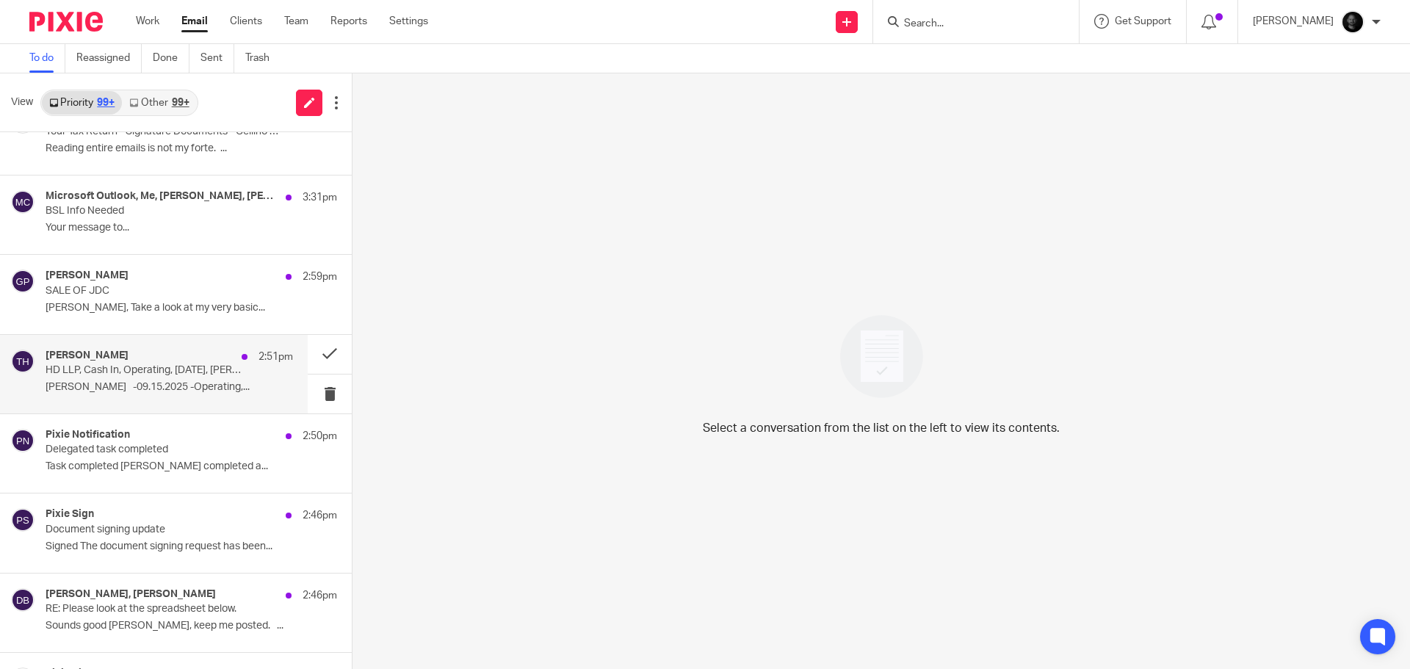
click at [125, 378] on div "Timothy Hoover 2:51pm HD LLP, Cash In, Operating, 09.15.2025, Boshart (confiden…" at bounding box center [169, 374] width 247 height 49
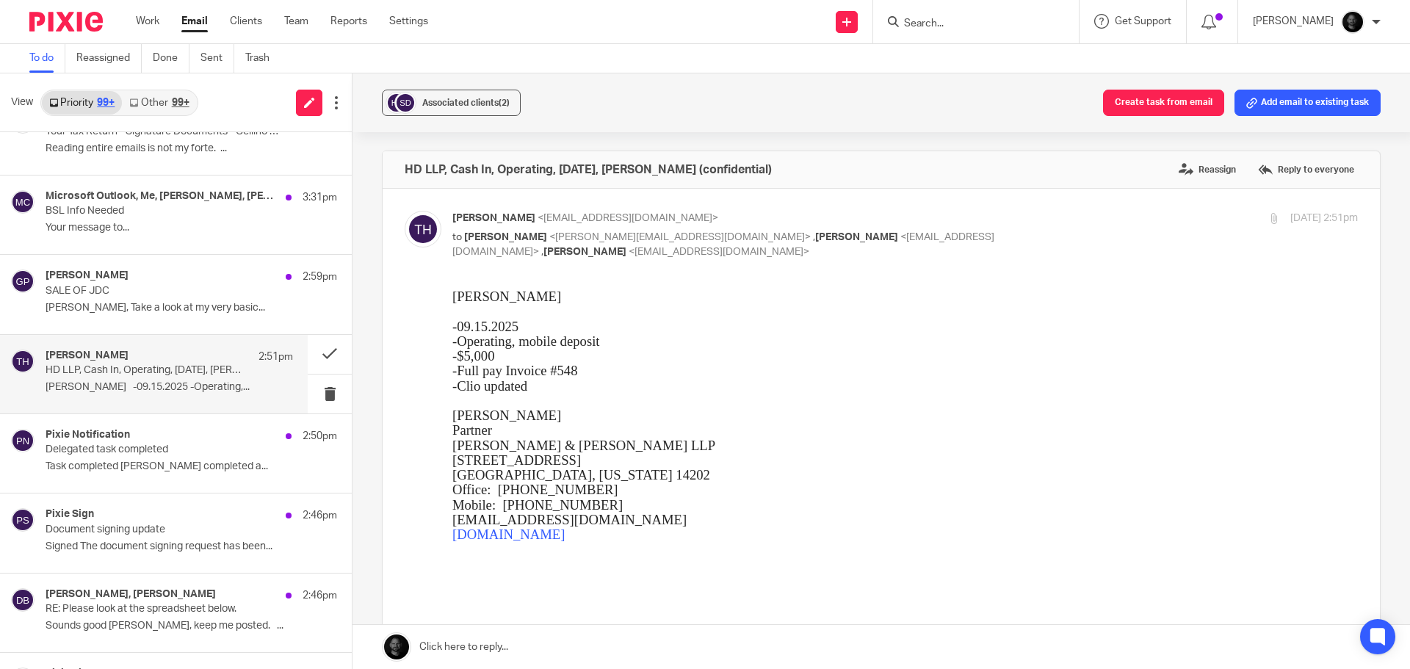
scroll to position [0, 0]
click at [1174, 97] on button "Create task from email" at bounding box center [1163, 103] width 121 height 26
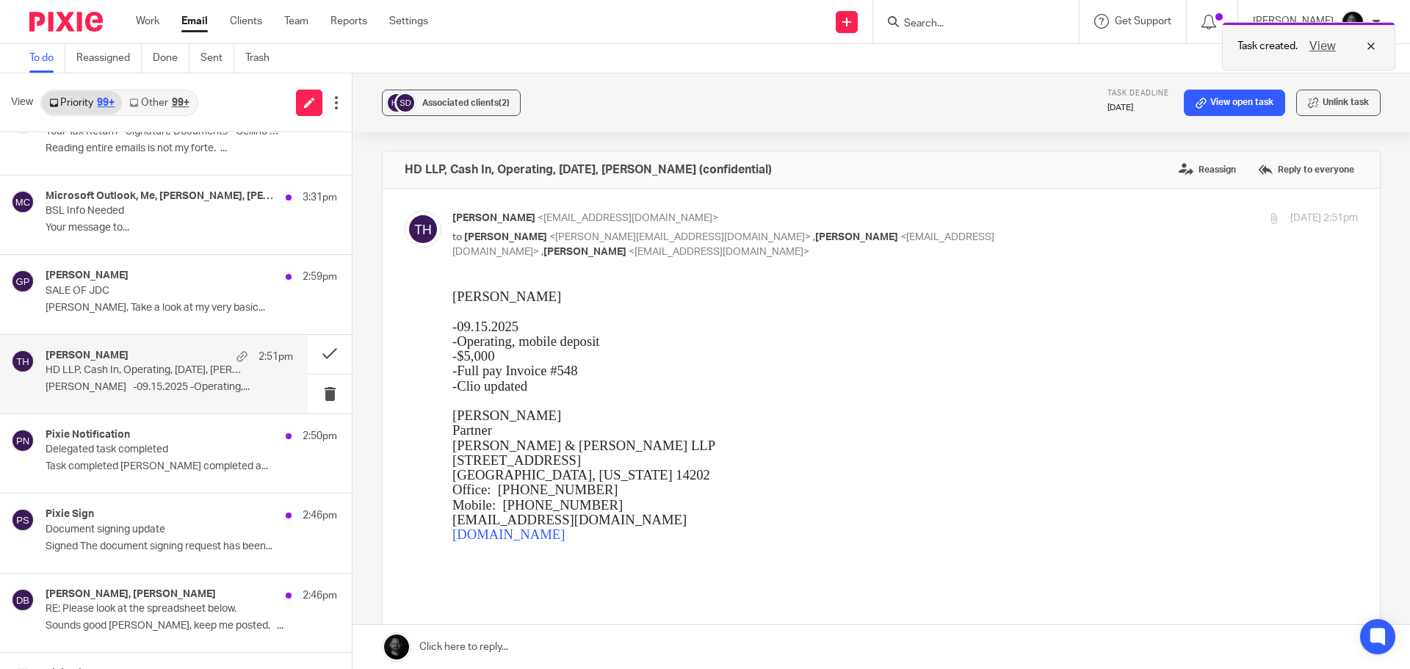
click at [1329, 43] on button "View" at bounding box center [1322, 46] width 35 height 18
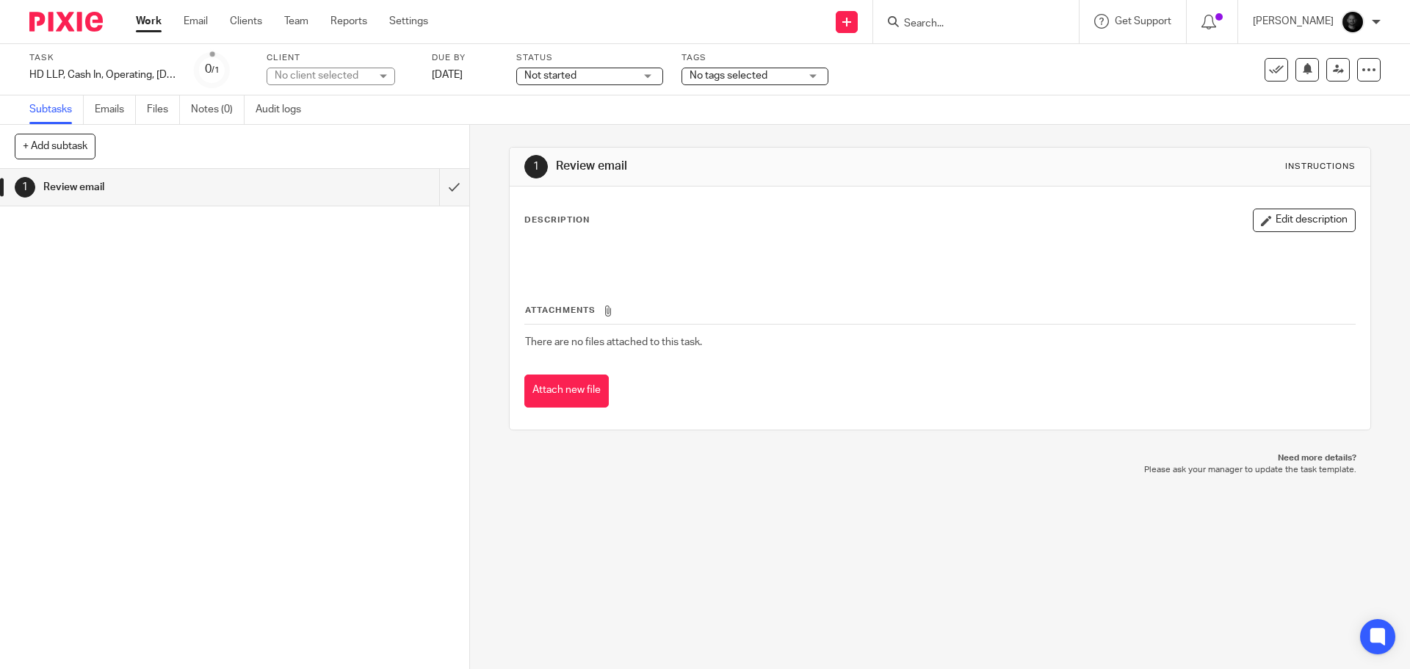
click at [319, 79] on div "No client selected" at bounding box center [322, 75] width 95 height 15
type input "hoo"
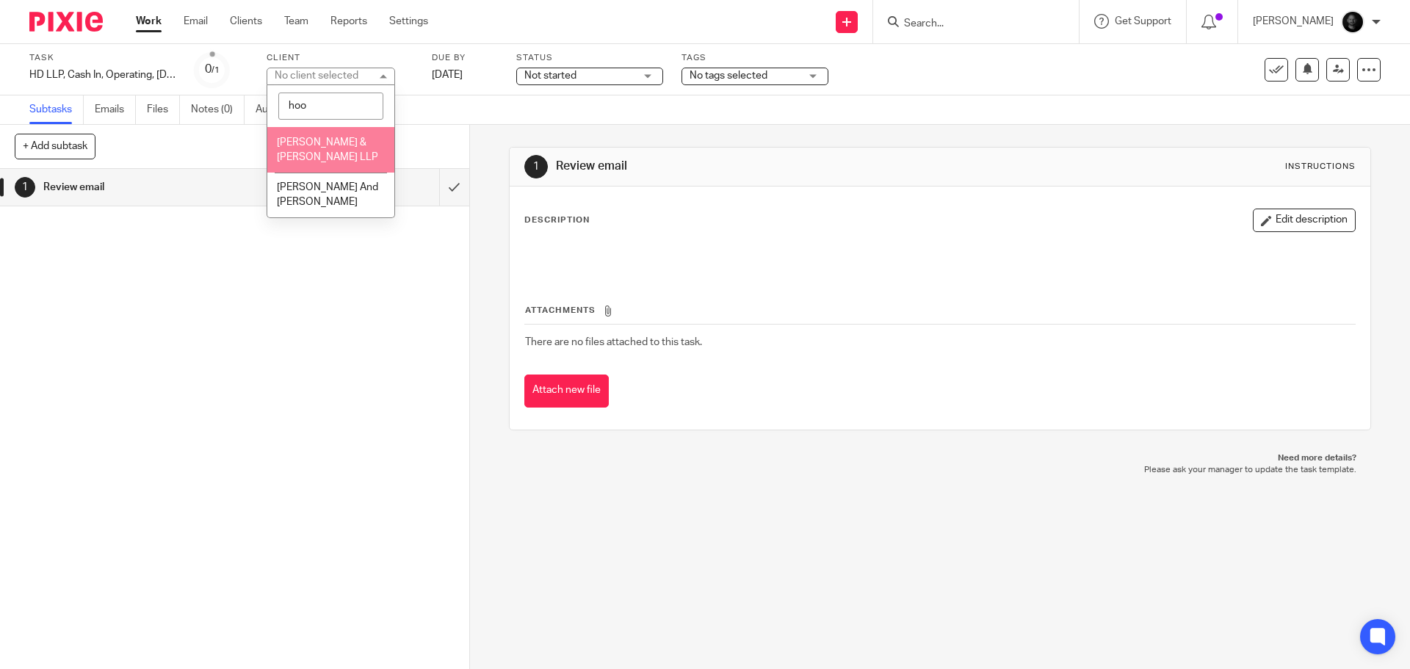
click at [318, 152] on li "[PERSON_NAME] & [PERSON_NAME] LLP" at bounding box center [330, 149] width 127 height 45
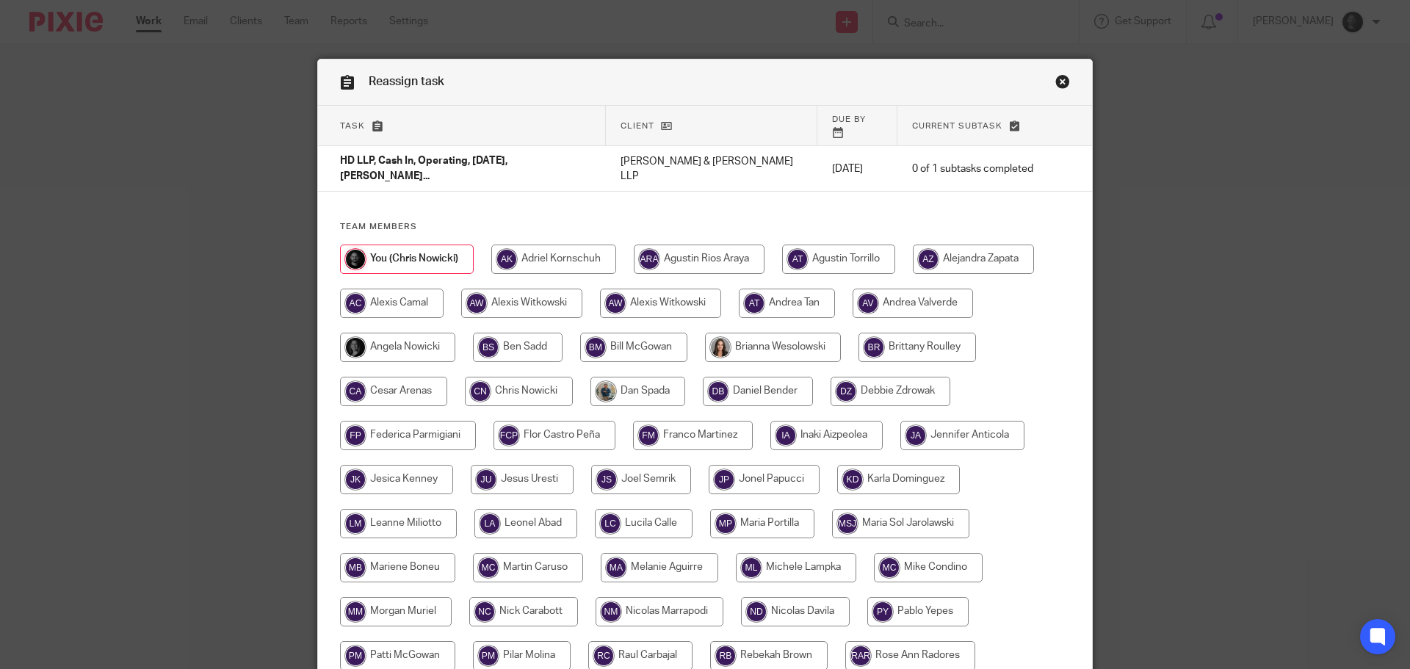
click at [508, 333] on input "radio" at bounding box center [518, 347] width 90 height 29
radio input "true"
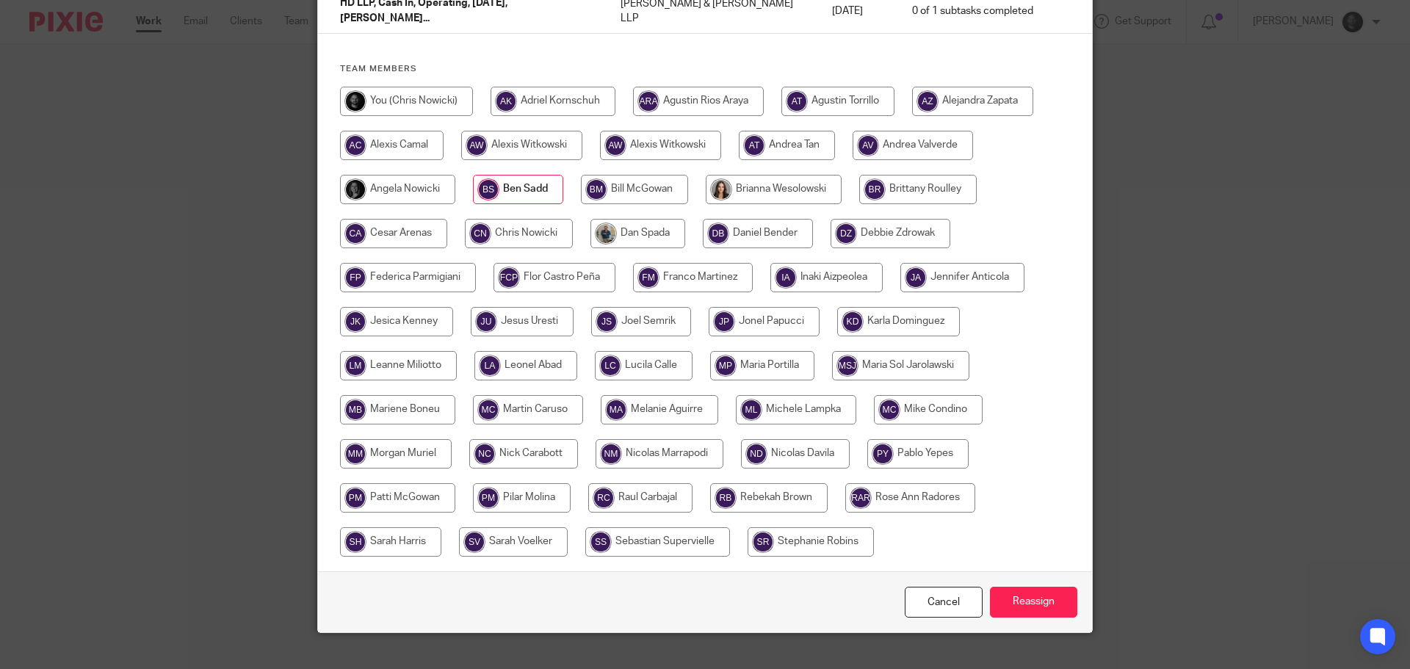
scroll to position [159, 0]
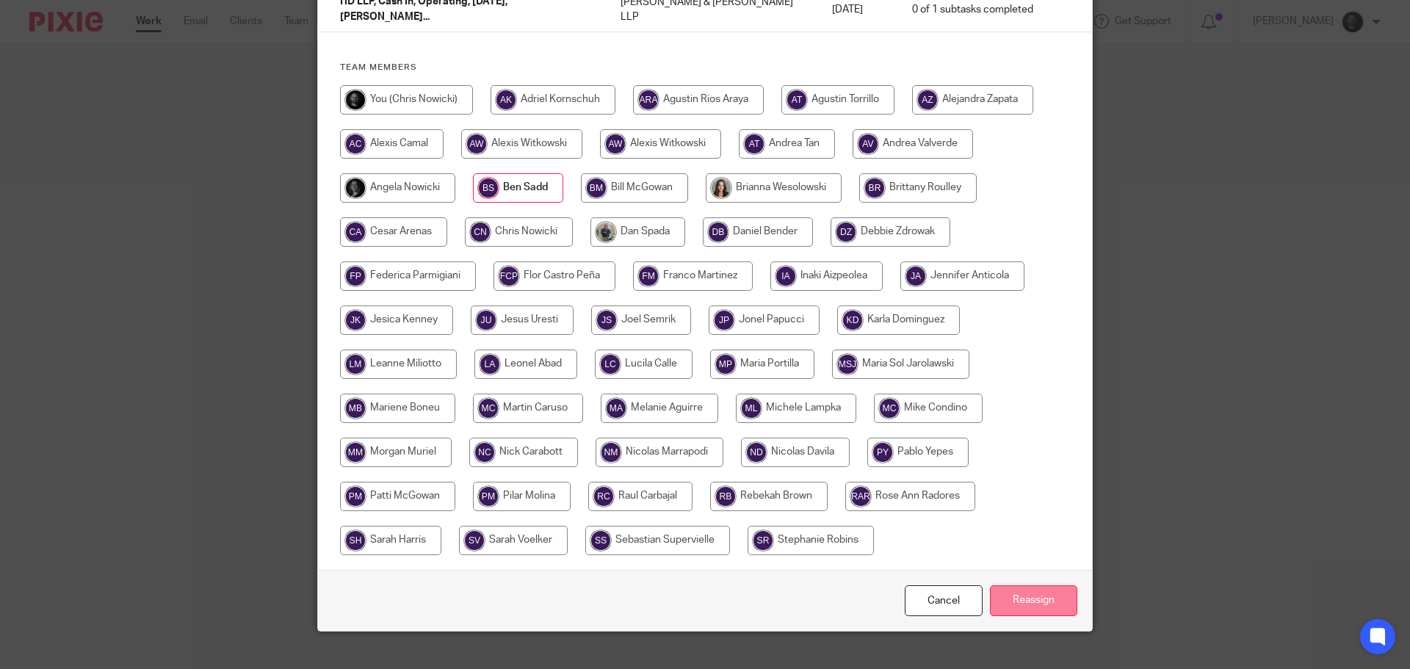
click at [1005, 585] on input "Reassign" at bounding box center [1033, 601] width 87 height 32
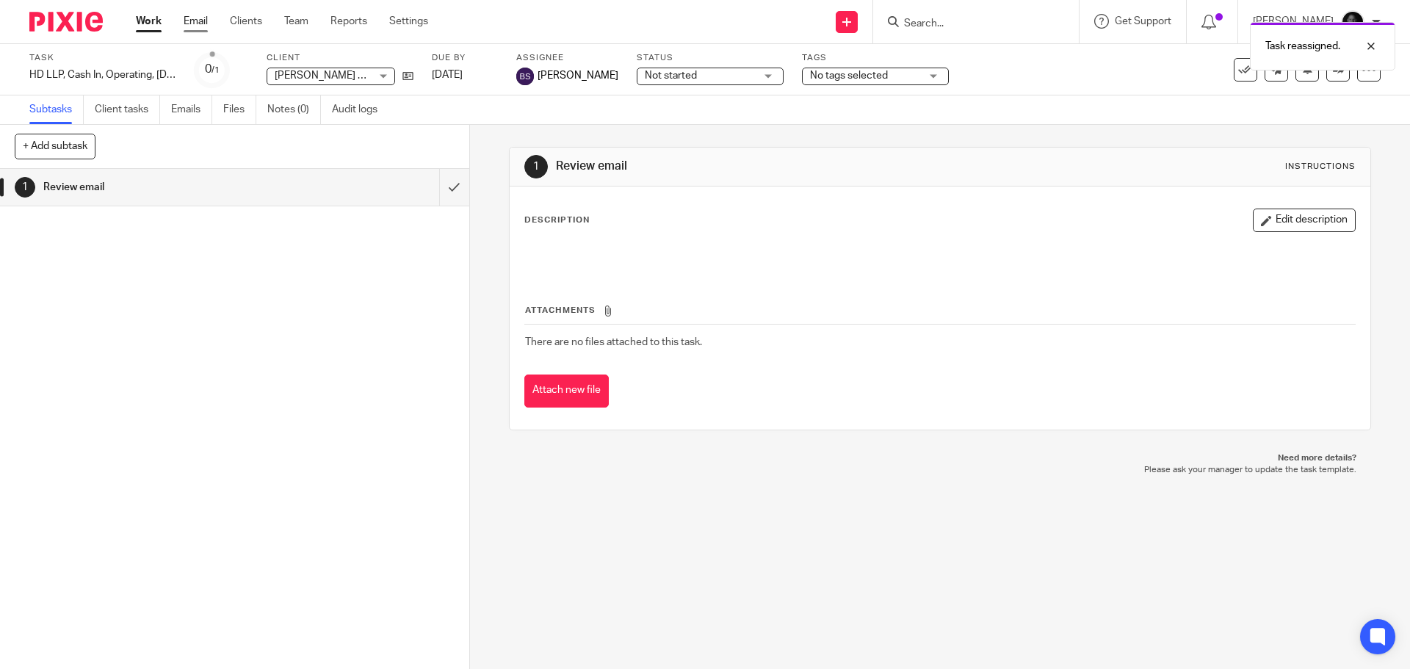
click at [200, 16] on link "Email" at bounding box center [196, 21] width 24 height 15
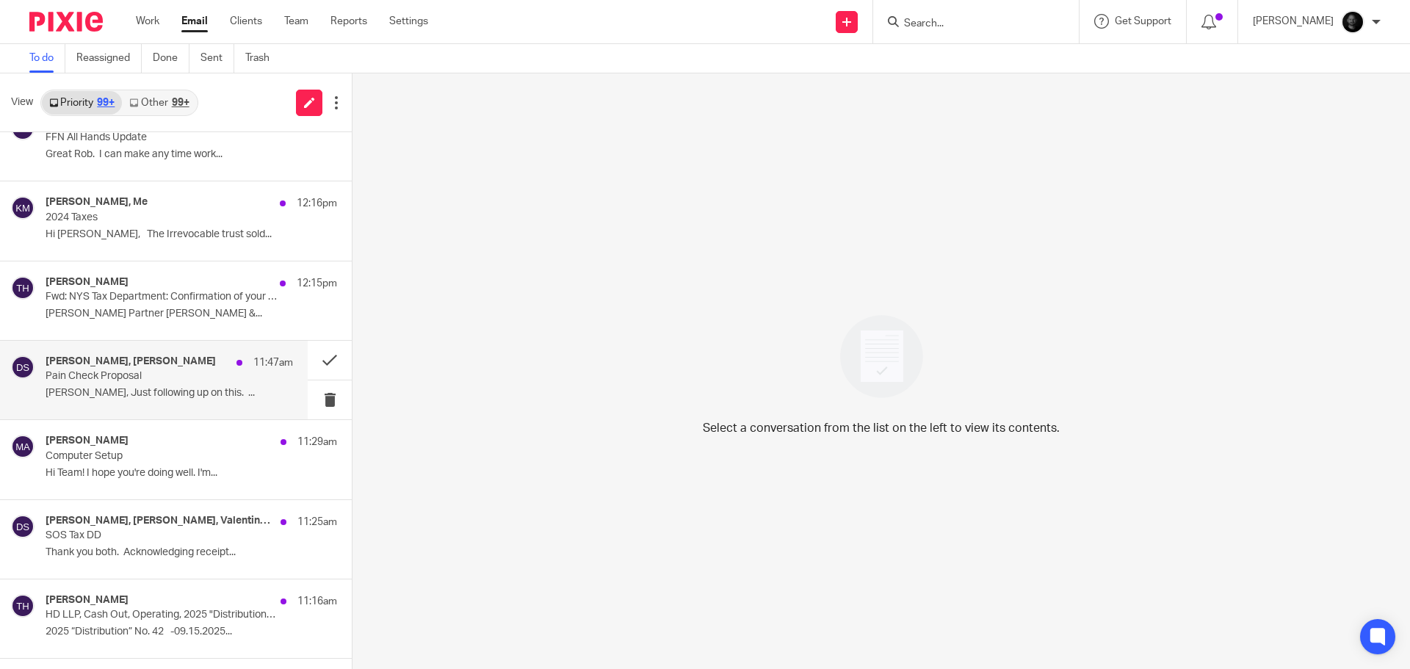
scroll to position [2717, 0]
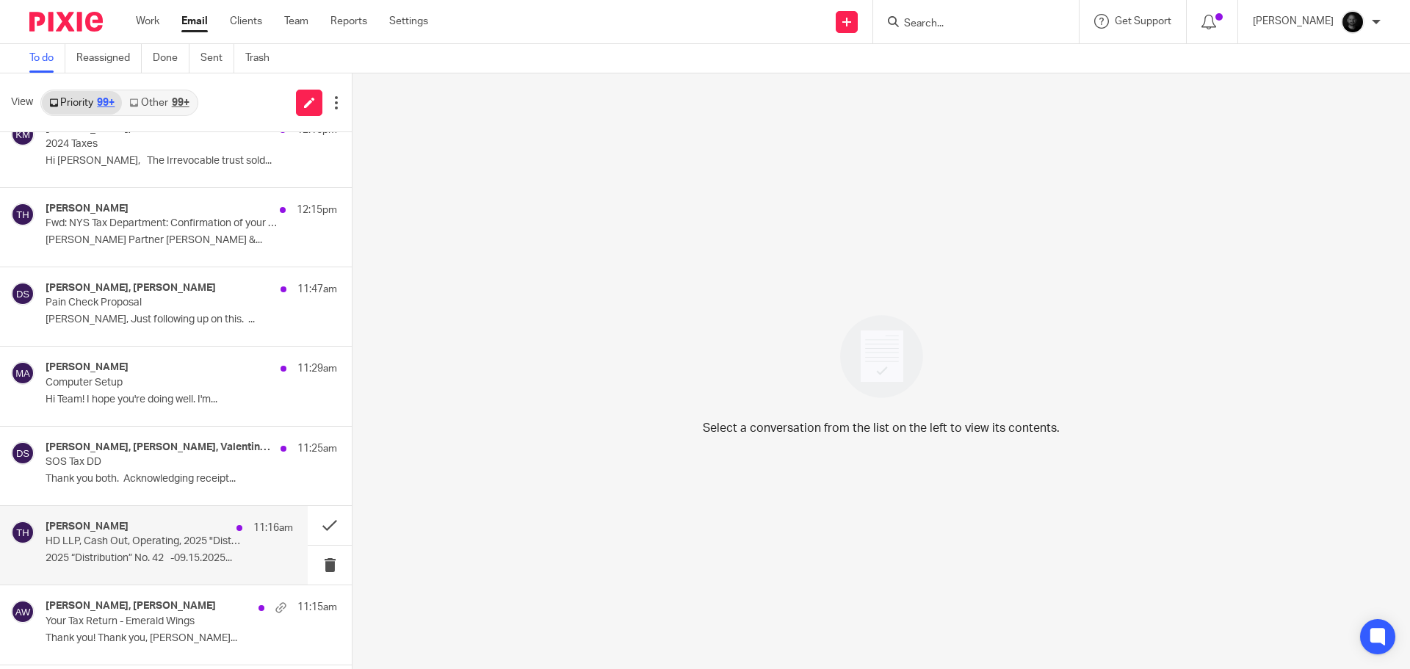
click at [145, 529] on div "Timothy Hoover 11:16am" at bounding box center [169, 528] width 247 height 15
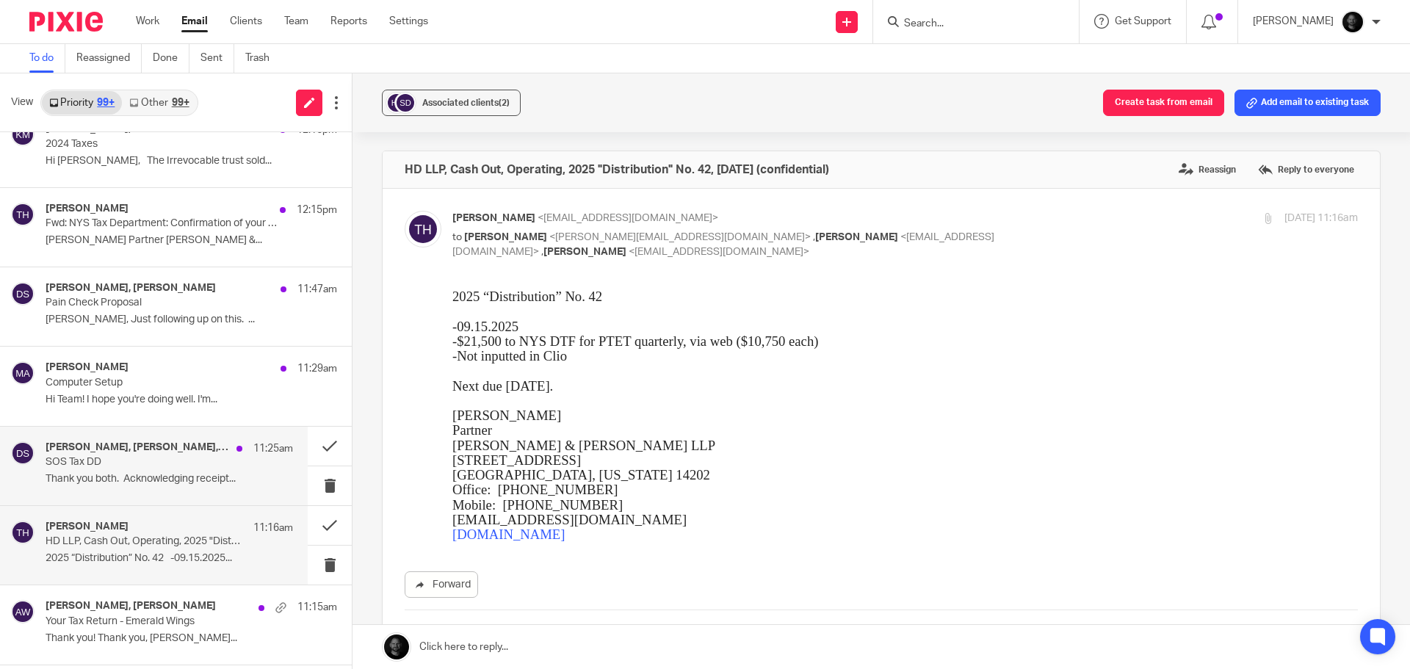
scroll to position [0, 0]
click at [1127, 93] on button "Create task from email" at bounding box center [1163, 103] width 121 height 26
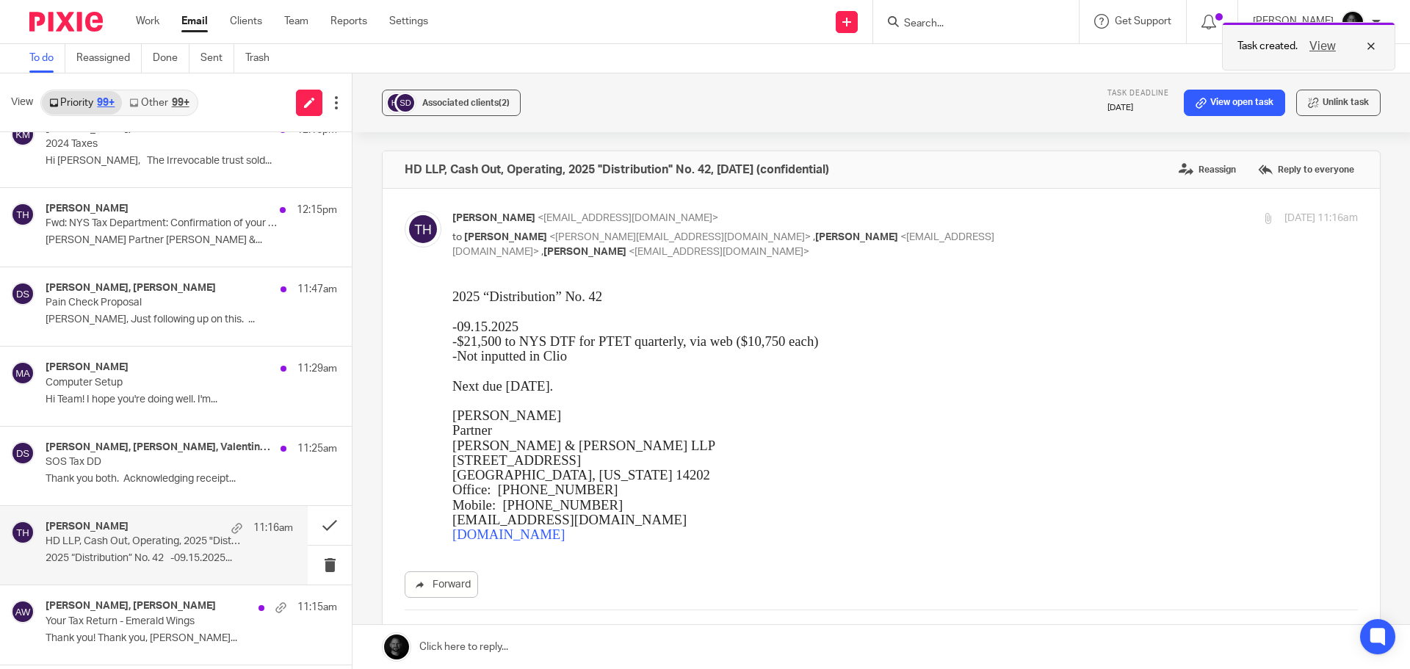
click at [1320, 47] on button "View" at bounding box center [1322, 46] width 35 height 18
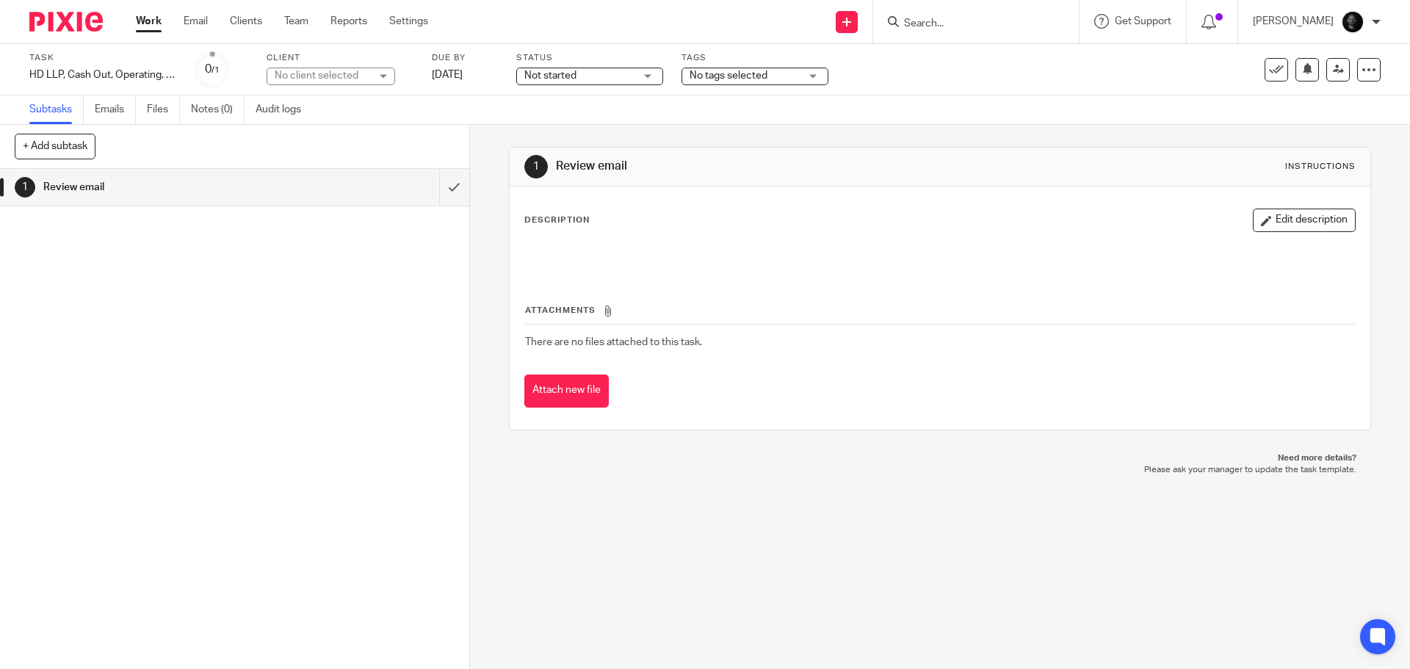
click at [341, 65] on div "Client No client selected No client selected 11 [PERSON_NAME] Ct LLC 1263 US 9 …" at bounding box center [340, 69] width 147 height 35
click at [341, 71] on div "No client selected" at bounding box center [322, 75] width 95 height 15
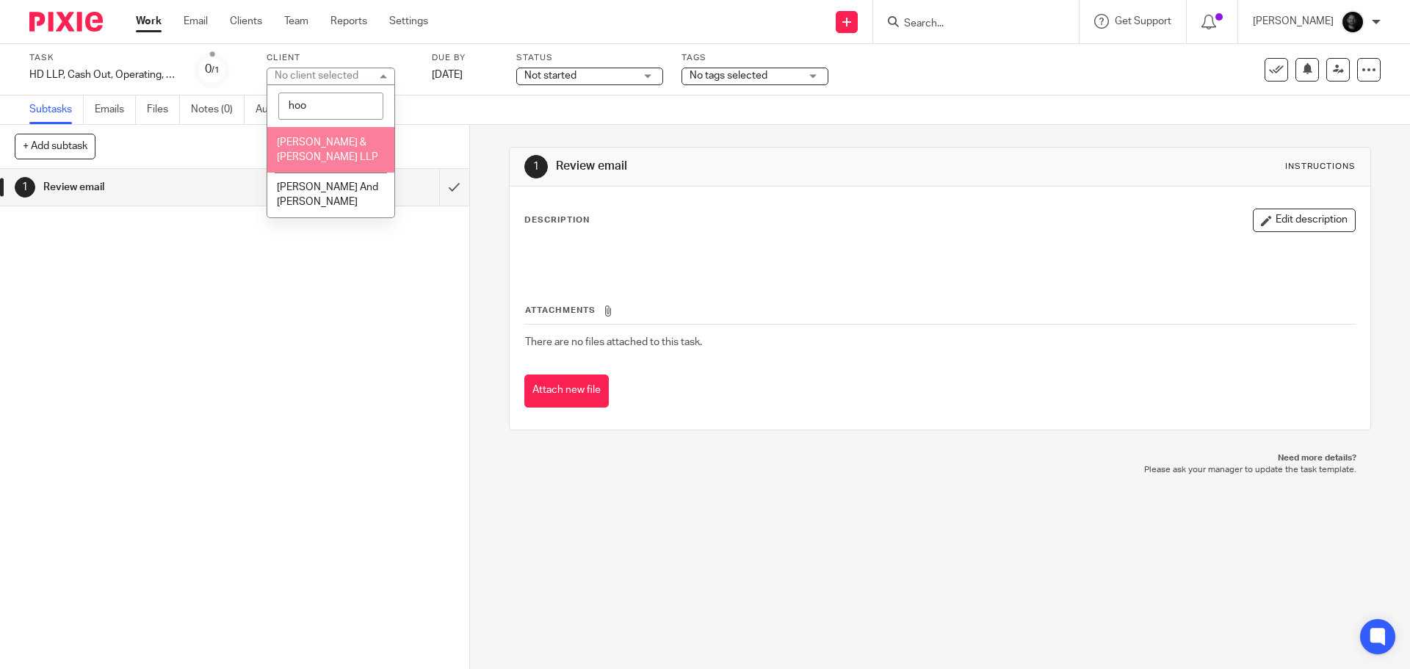
type input "hoo"
click at [304, 136] on li "[PERSON_NAME] & [PERSON_NAME] LLP" at bounding box center [330, 149] width 127 height 45
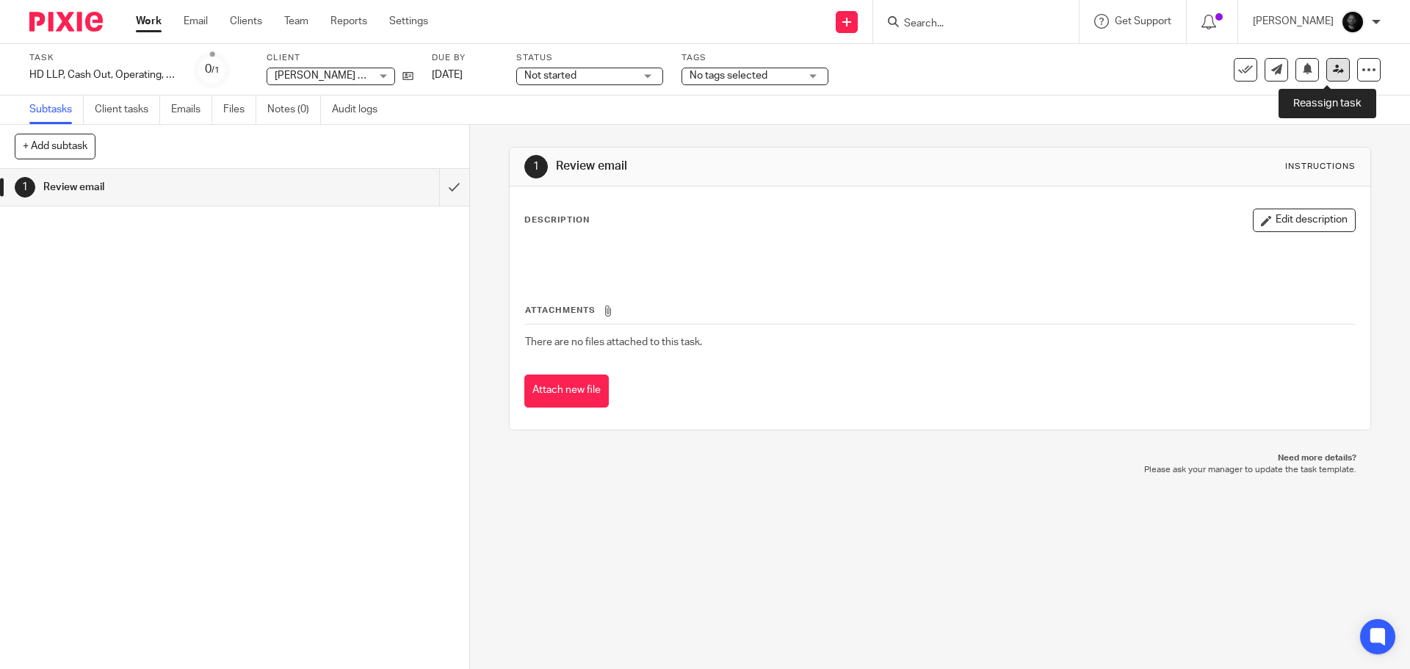
click at [1333, 73] on icon at bounding box center [1338, 69] width 11 height 11
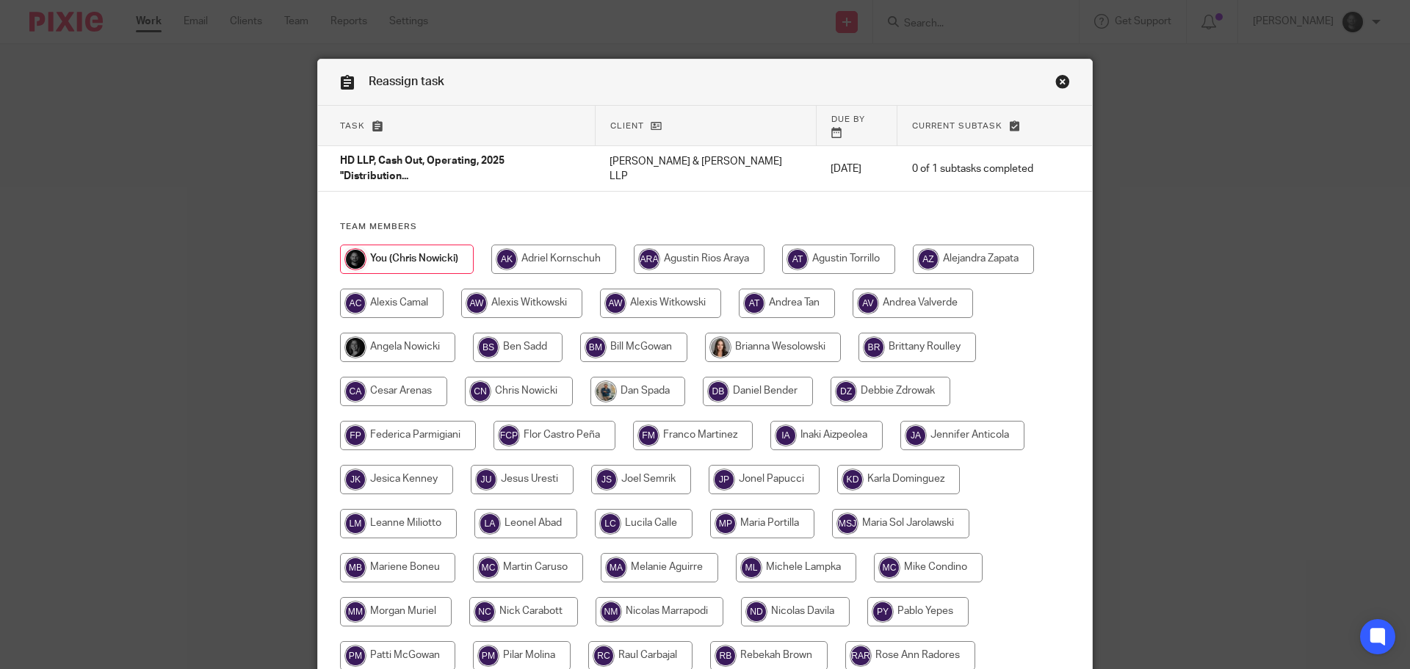
click at [522, 333] on input "radio" at bounding box center [518, 347] width 90 height 29
radio input "true"
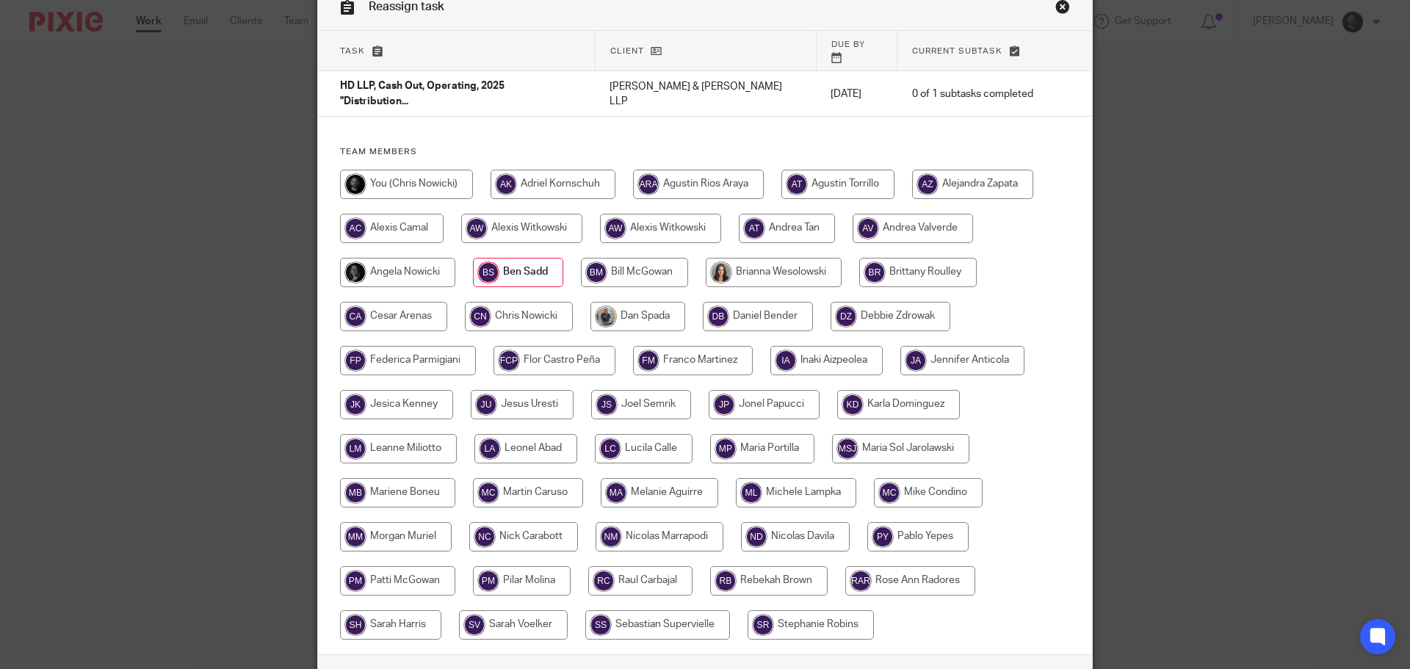
scroll to position [159, 0]
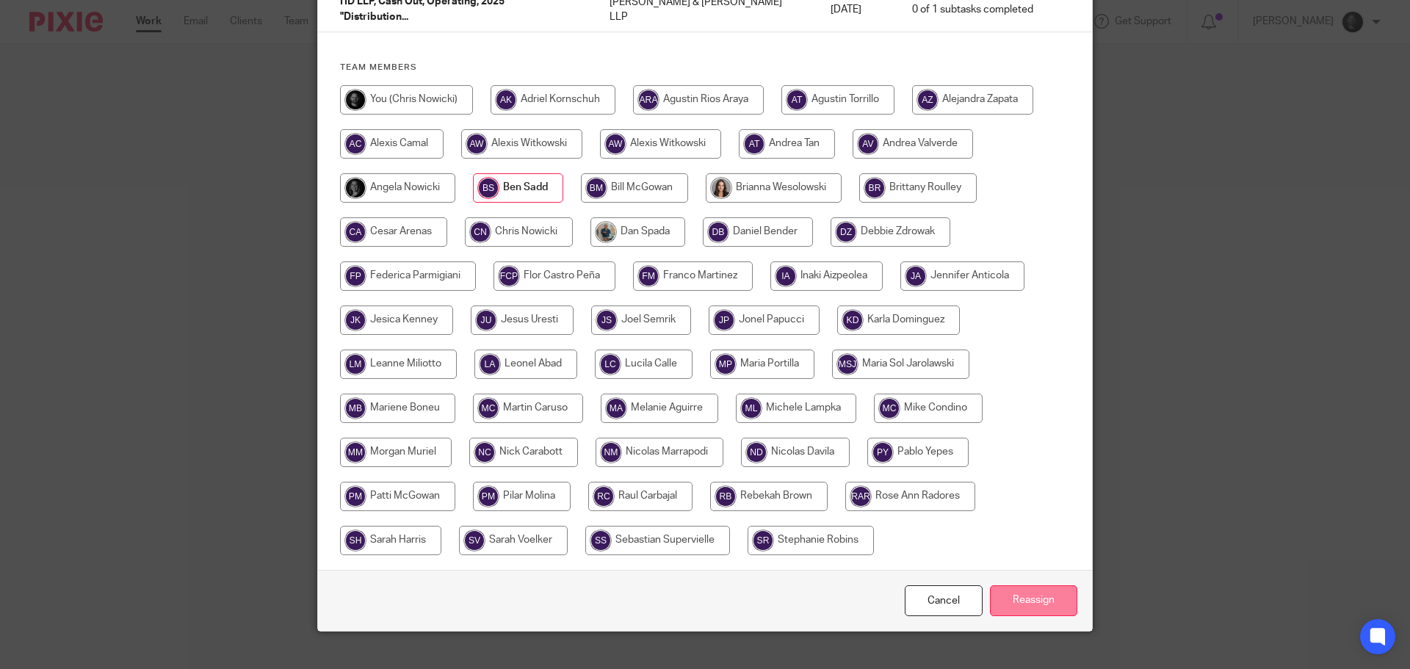
click at [1053, 585] on input "Reassign" at bounding box center [1033, 601] width 87 height 32
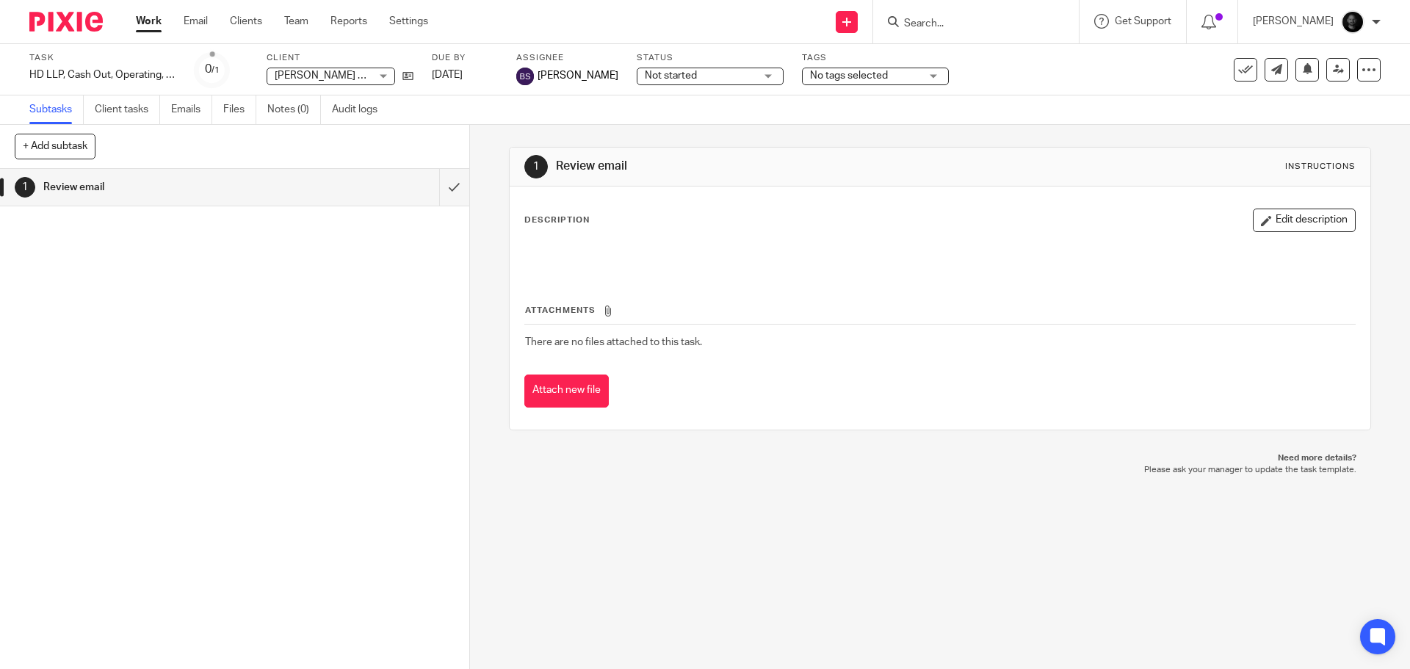
click at [178, 24] on ul "Work Email Clients Team Reports Settings" at bounding box center [293, 21] width 314 height 15
click at [189, 29] on link "Email" at bounding box center [196, 21] width 24 height 15
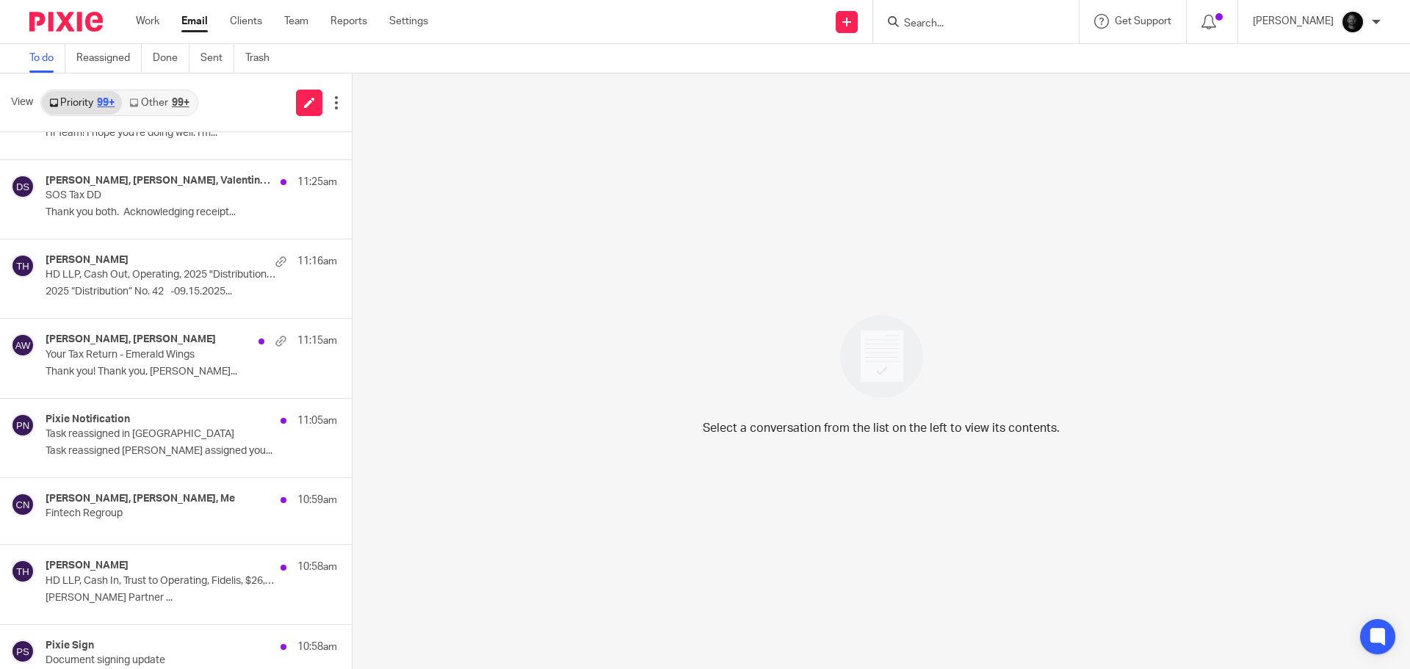
scroll to position [3158, 0]
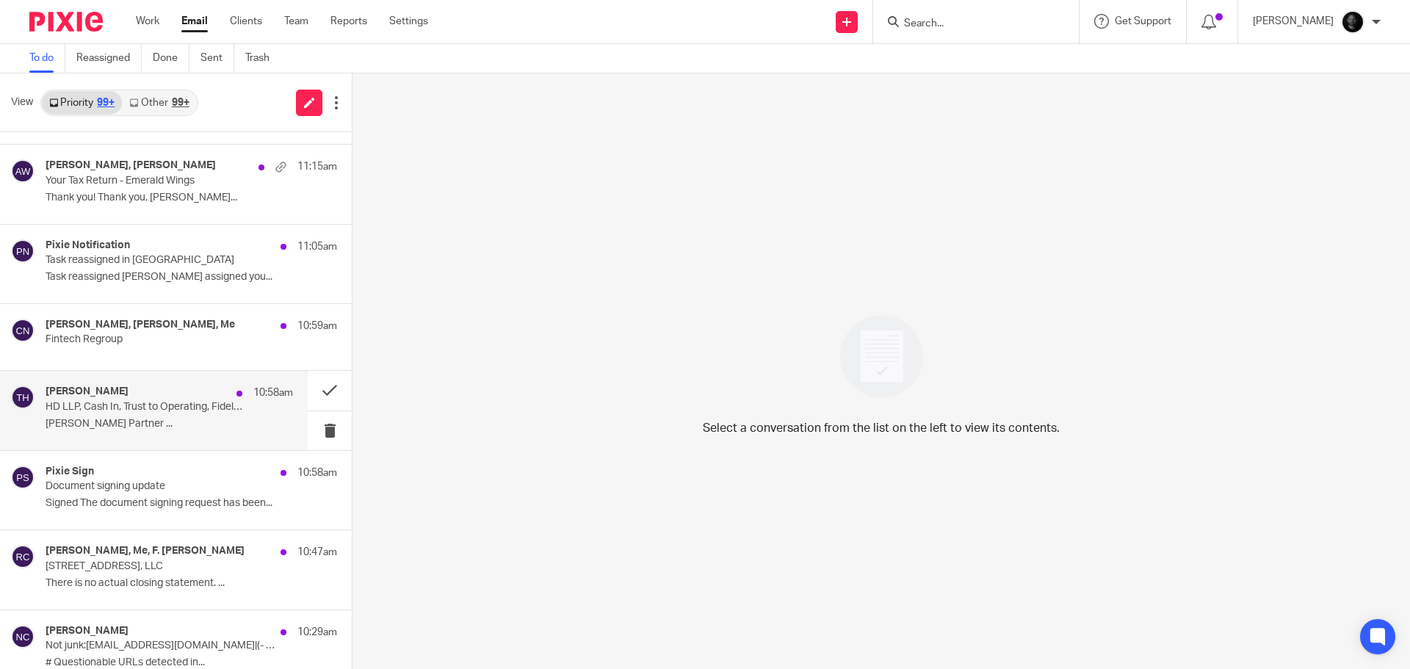
click at [189, 418] on p "Timothy W. Hoover Partner ..." at bounding box center [169, 424] width 247 height 12
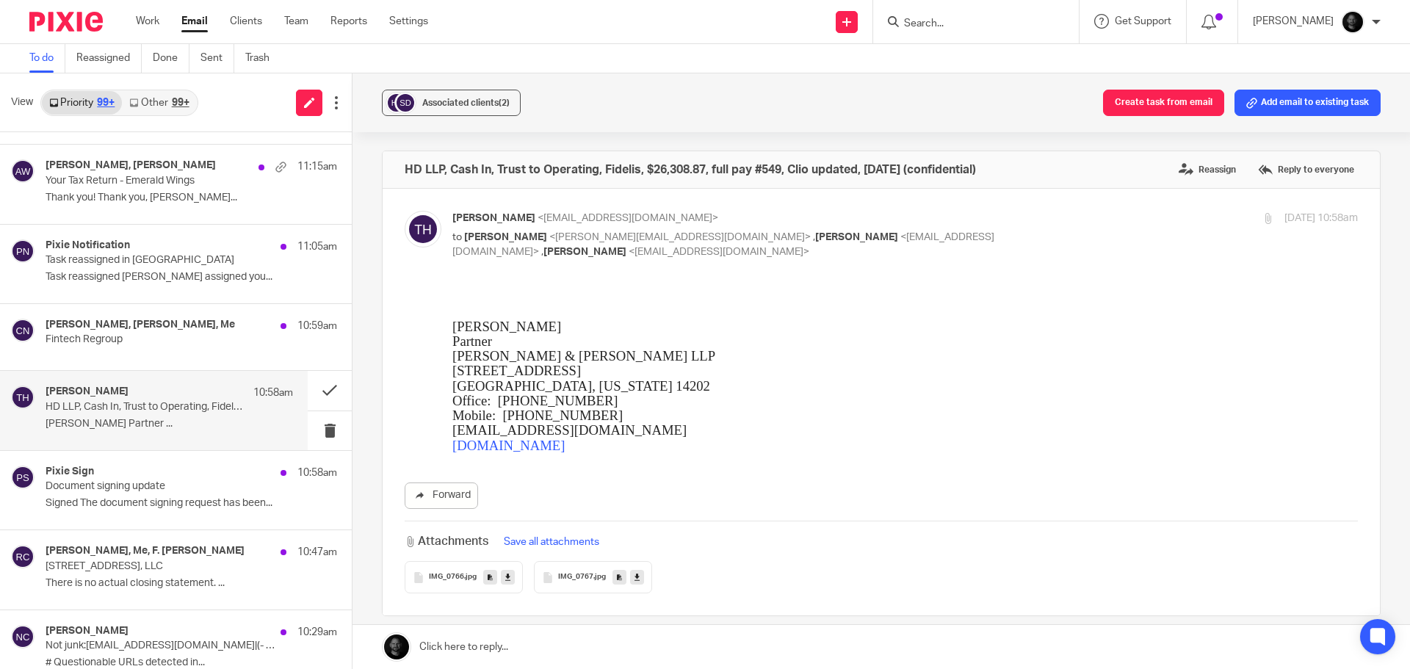
scroll to position [0, 0]
click at [1143, 108] on button "Create task from email" at bounding box center [1163, 103] width 121 height 26
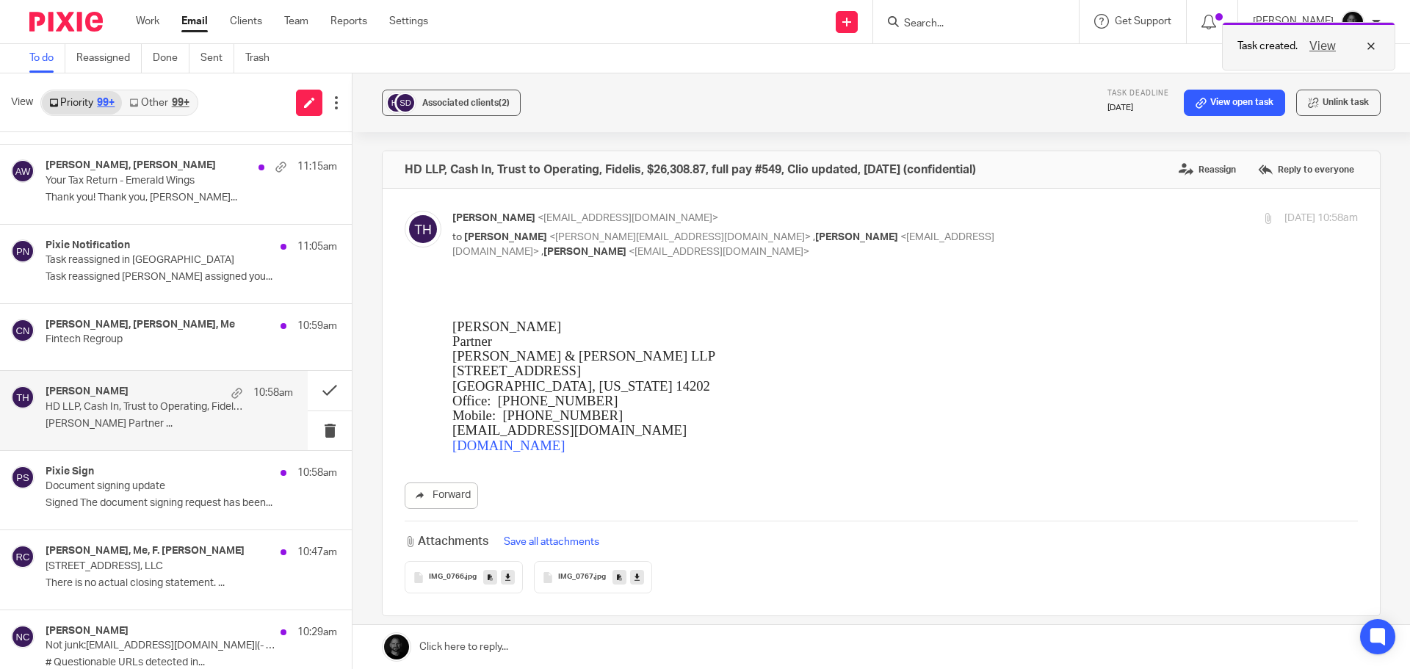
click at [1320, 51] on button "View" at bounding box center [1322, 46] width 35 height 18
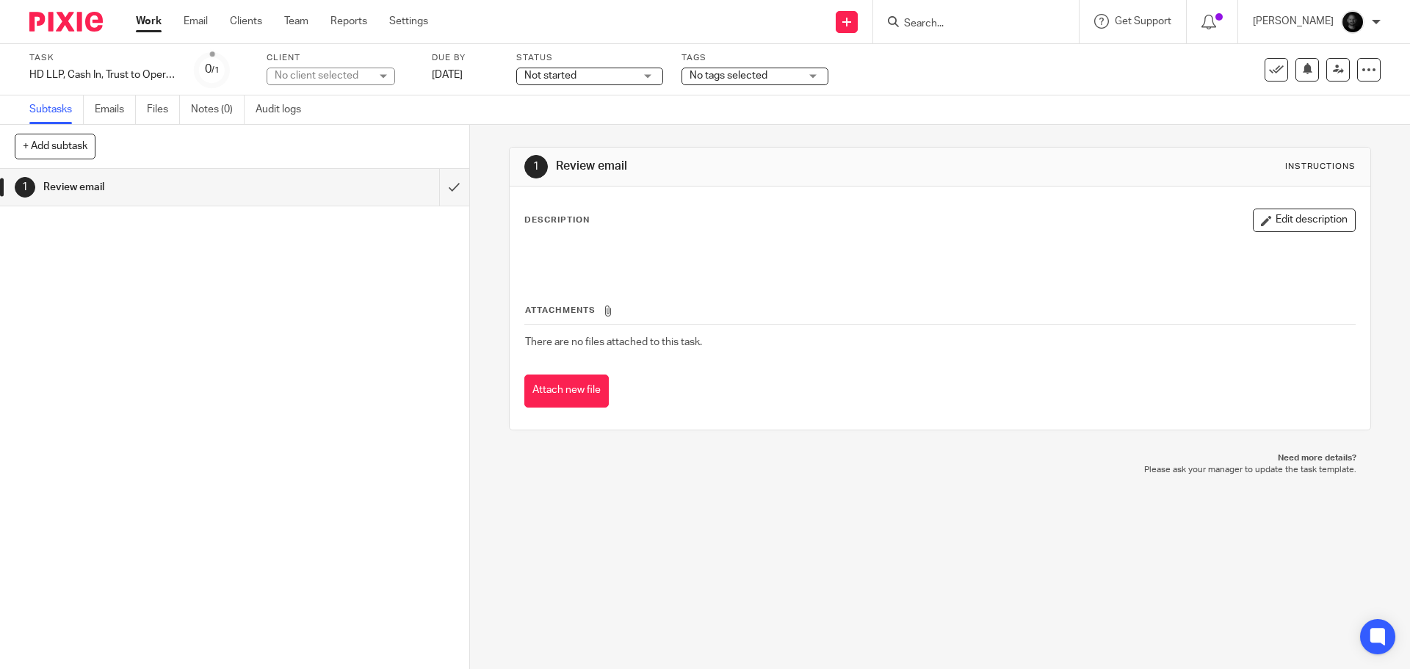
click at [316, 73] on div "No client selected" at bounding box center [322, 75] width 95 height 15
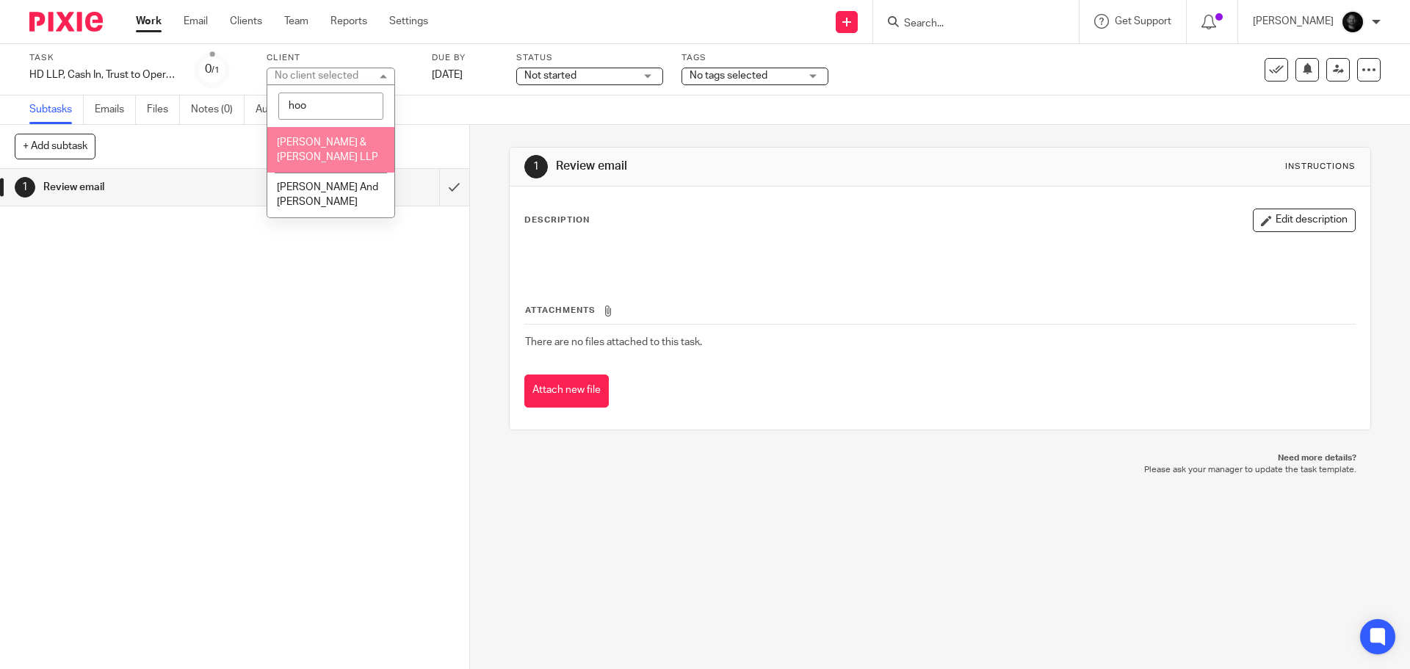
type input "hoo"
click at [317, 142] on span "[PERSON_NAME] & [PERSON_NAME] LLP" at bounding box center [327, 150] width 101 height 26
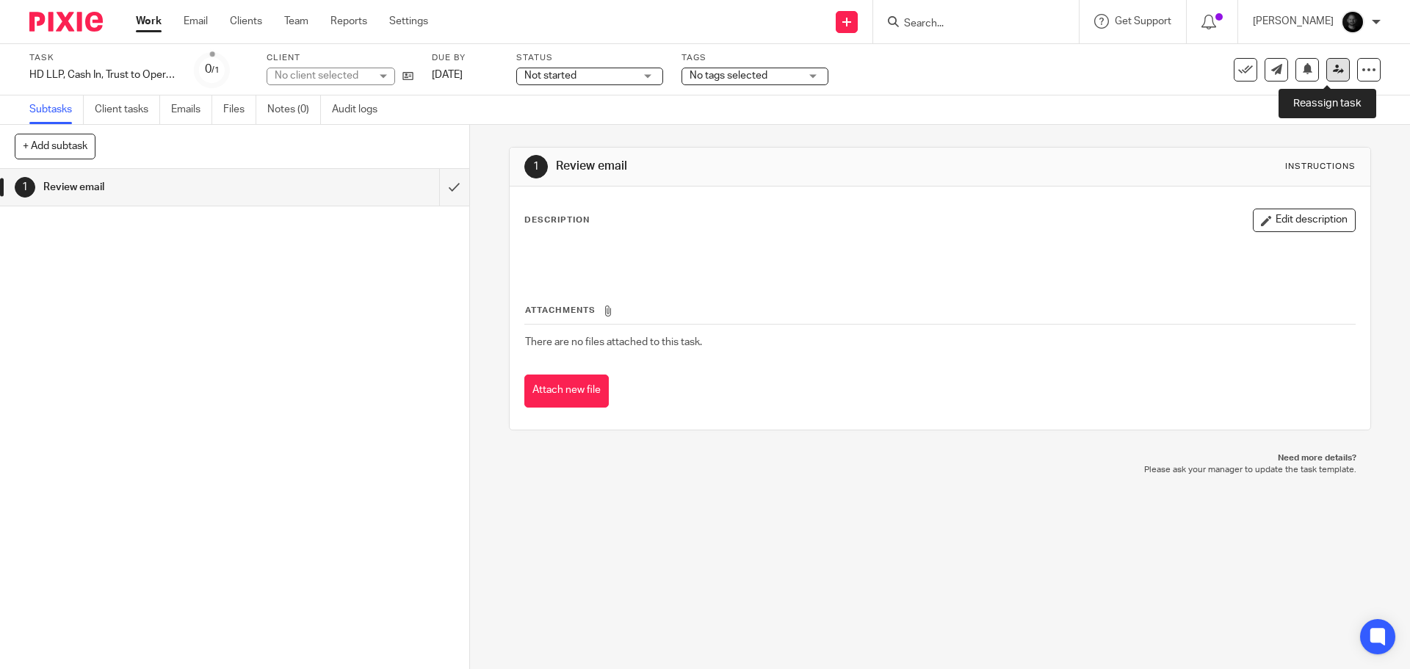
click at [1333, 64] on icon at bounding box center [1338, 69] width 11 height 11
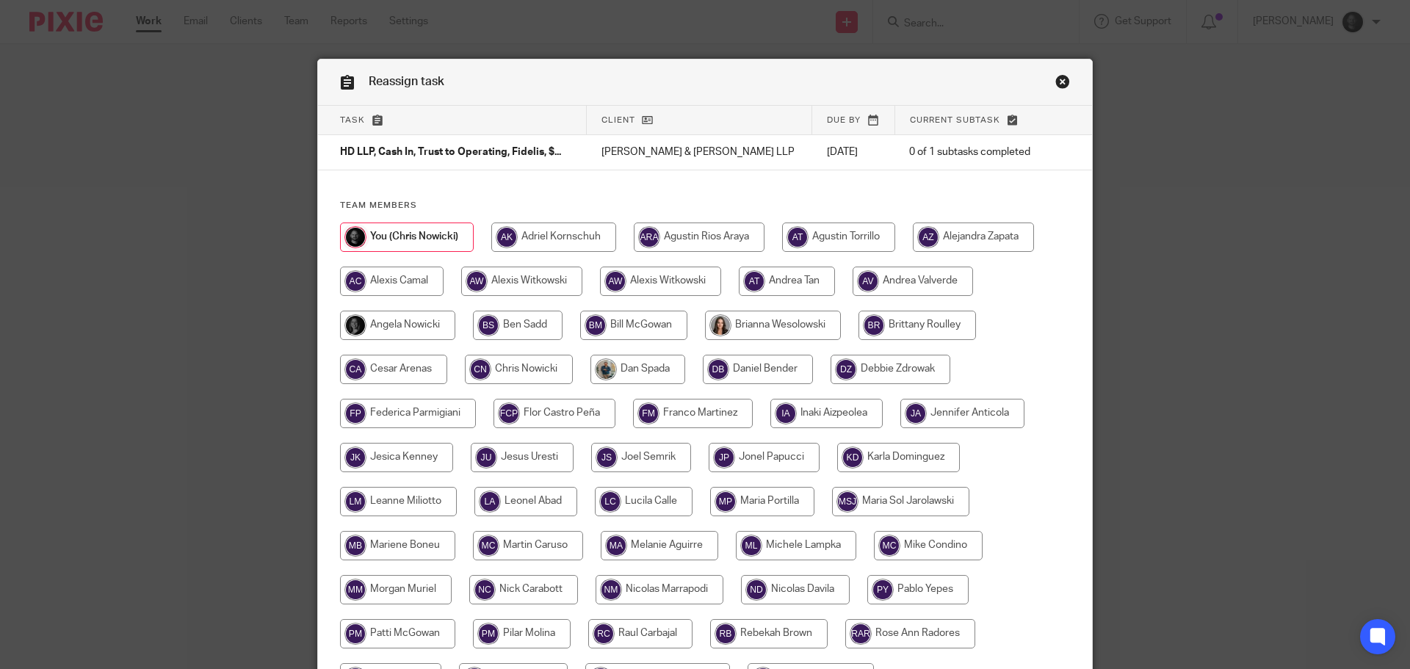
click at [510, 336] on input "radio" at bounding box center [518, 325] width 90 height 29
radio input "true"
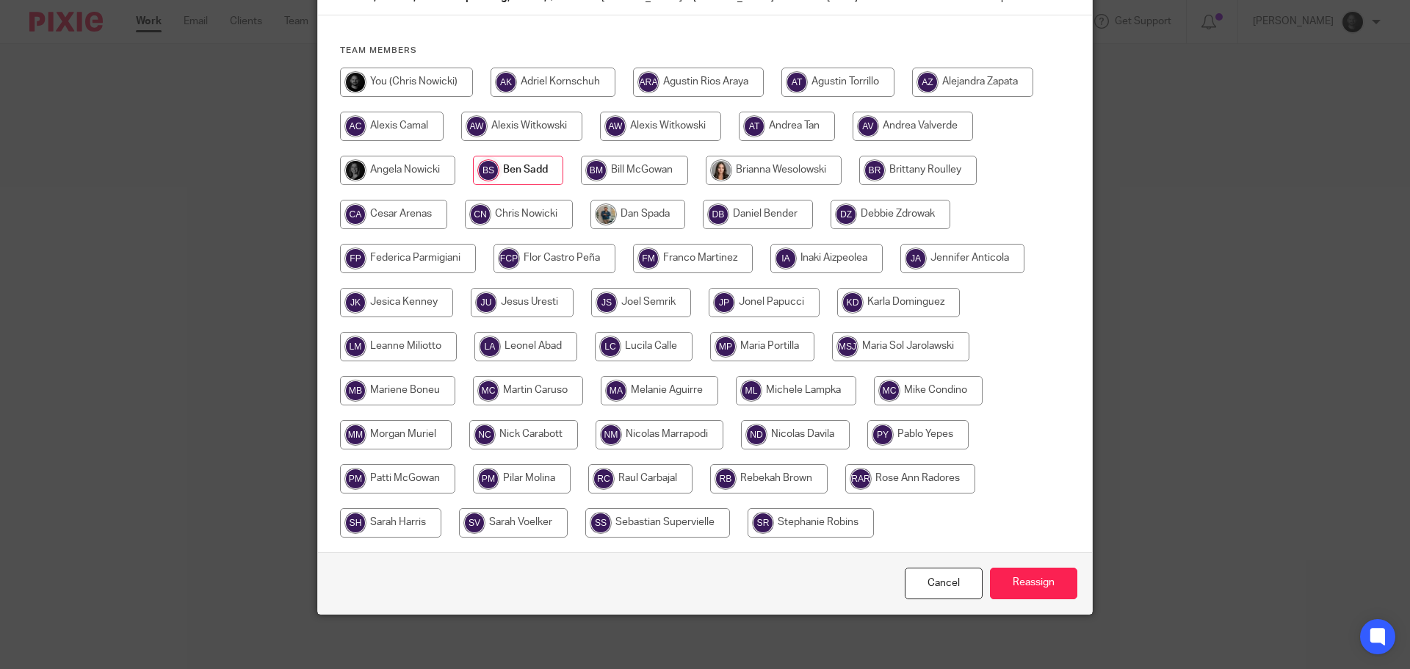
scroll to position [159, 0]
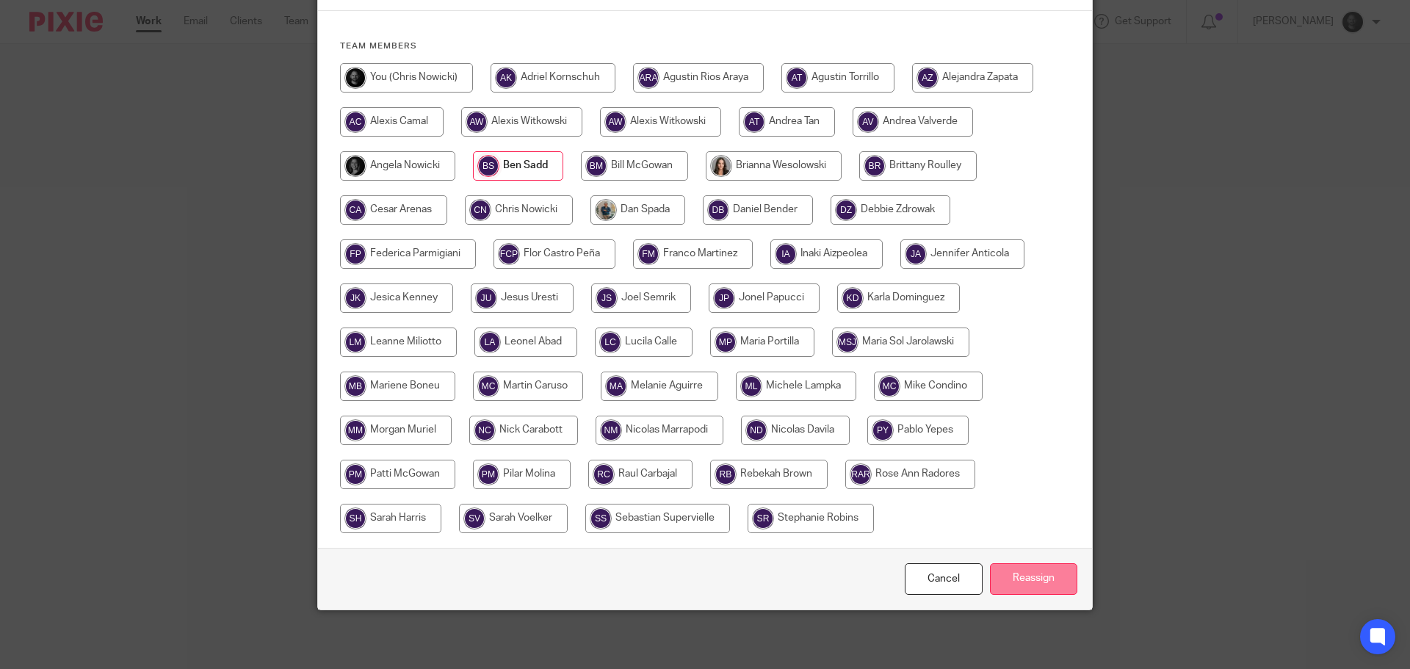
click at [1002, 579] on input "Reassign" at bounding box center [1033, 579] width 87 height 32
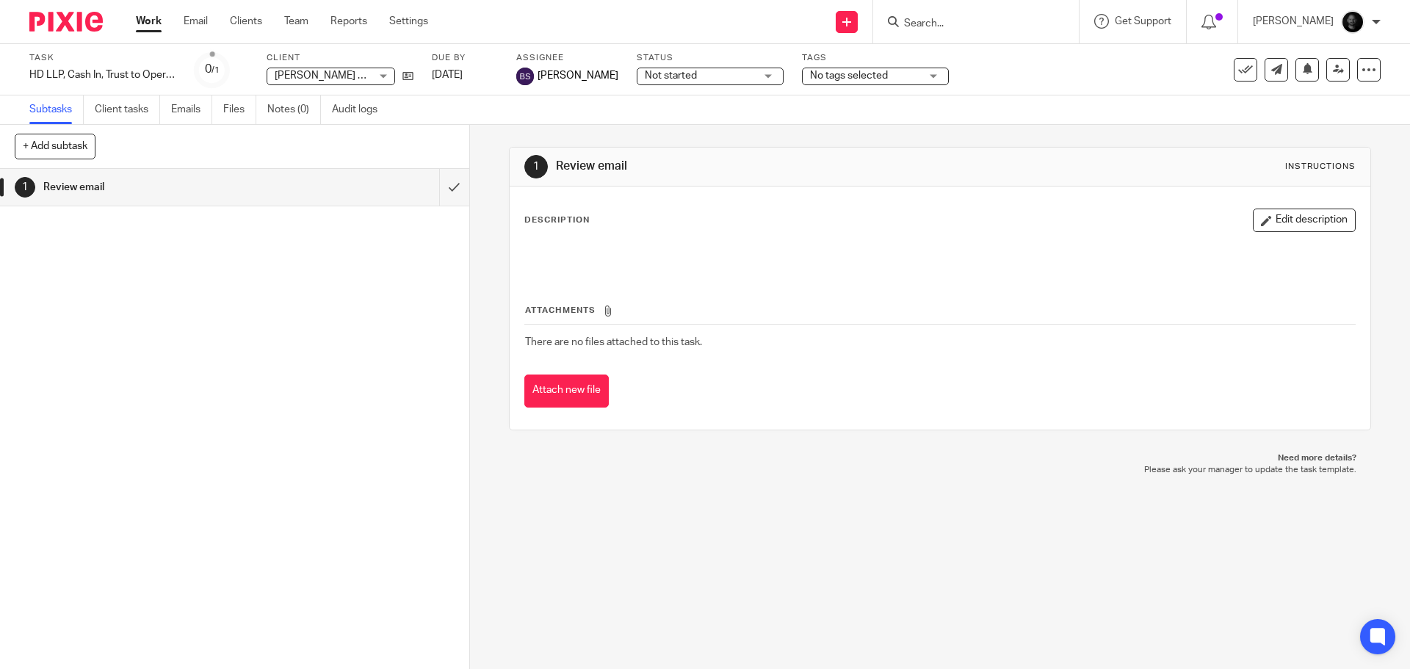
click at [147, 16] on link "Work" at bounding box center [149, 21] width 26 height 15
